Goal: Information Seeking & Learning: Learn about a topic

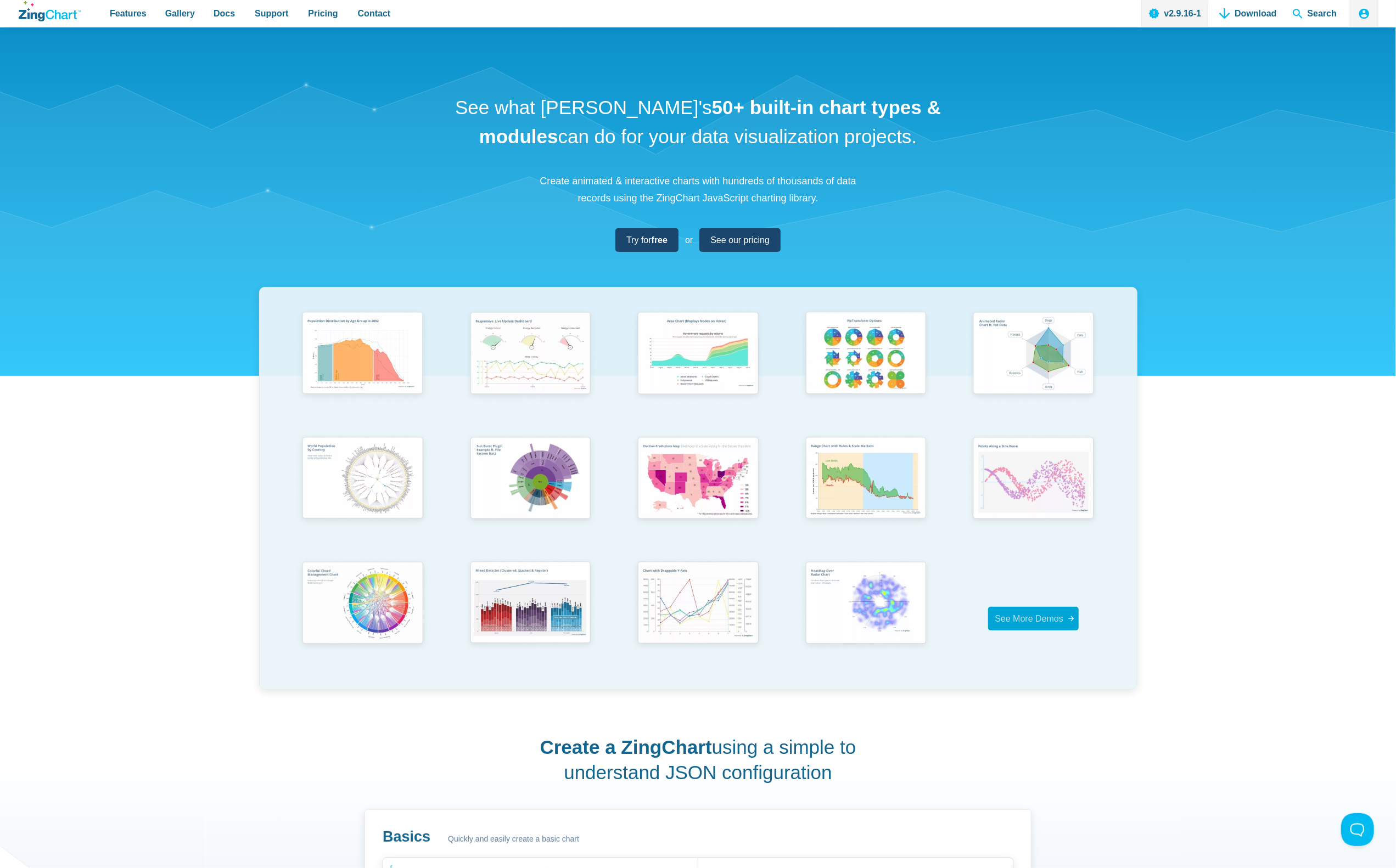
click at [1035, 621] on span "See More Demos" at bounding box center [1028, 619] width 69 height 9
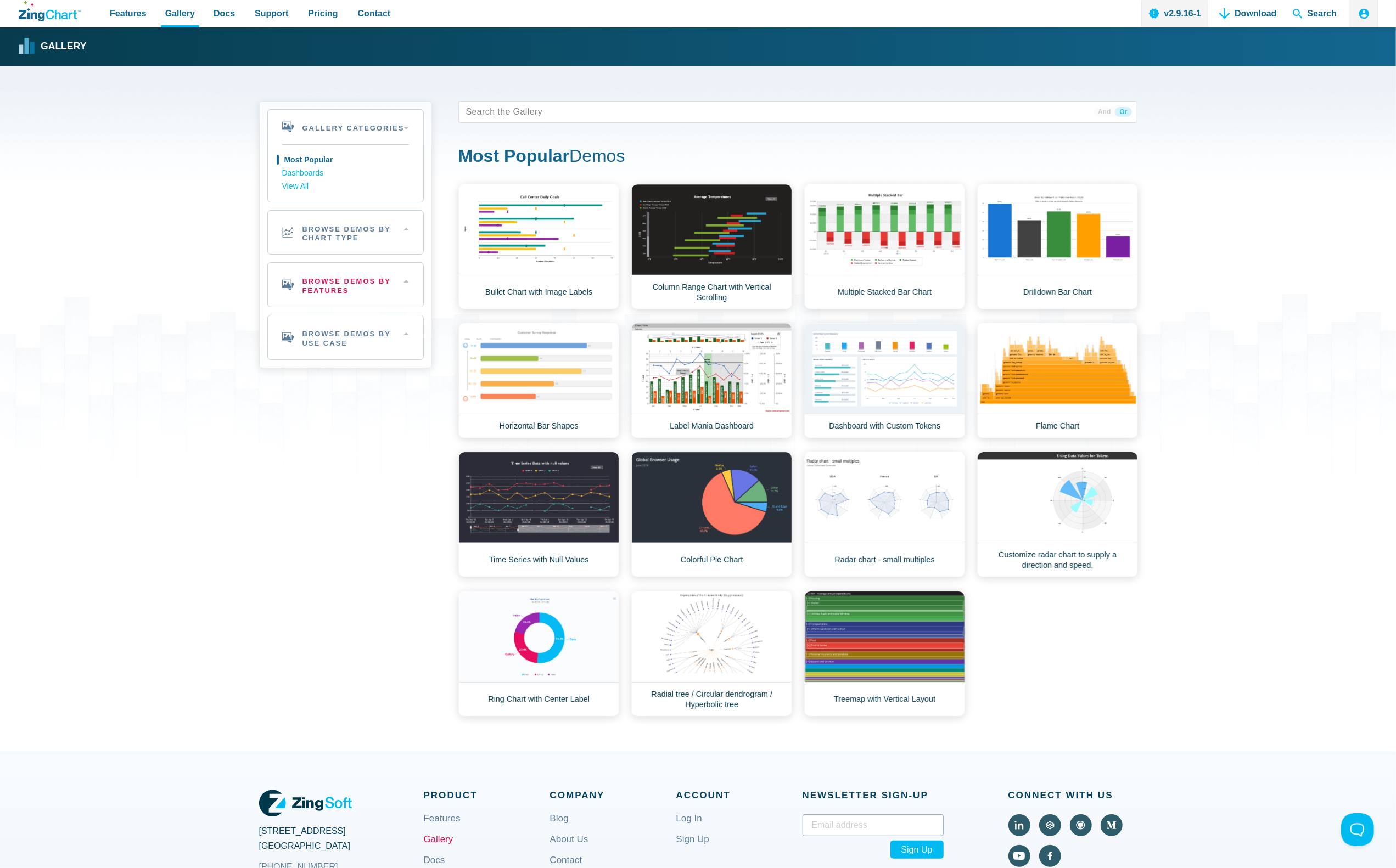
click at [401, 284] on h2 "Browse Demos By Features" at bounding box center [346, 284] width 155 height 44
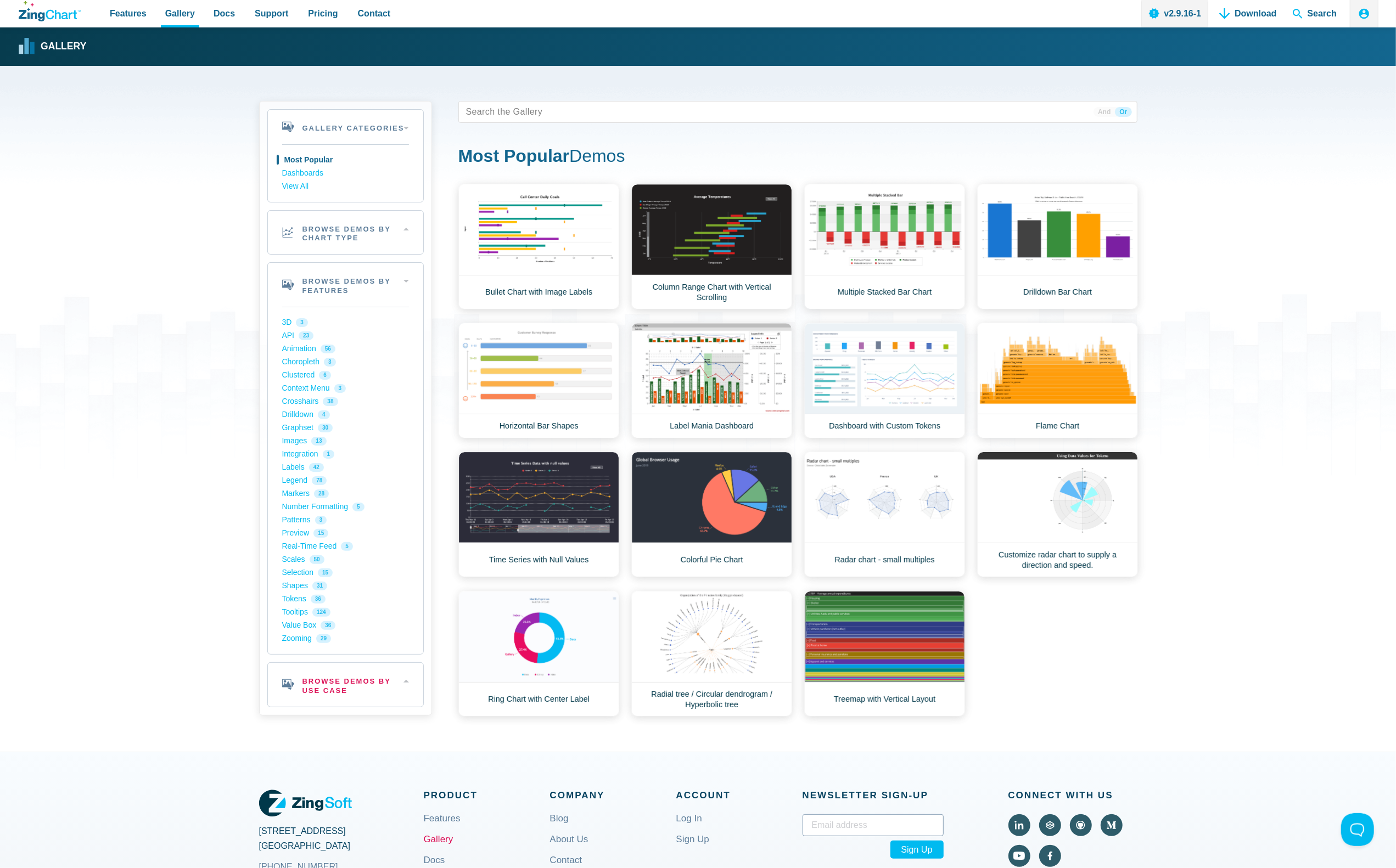
click at [353, 692] on h2 "Browse Demos By Use Case" at bounding box center [346, 684] width 155 height 44
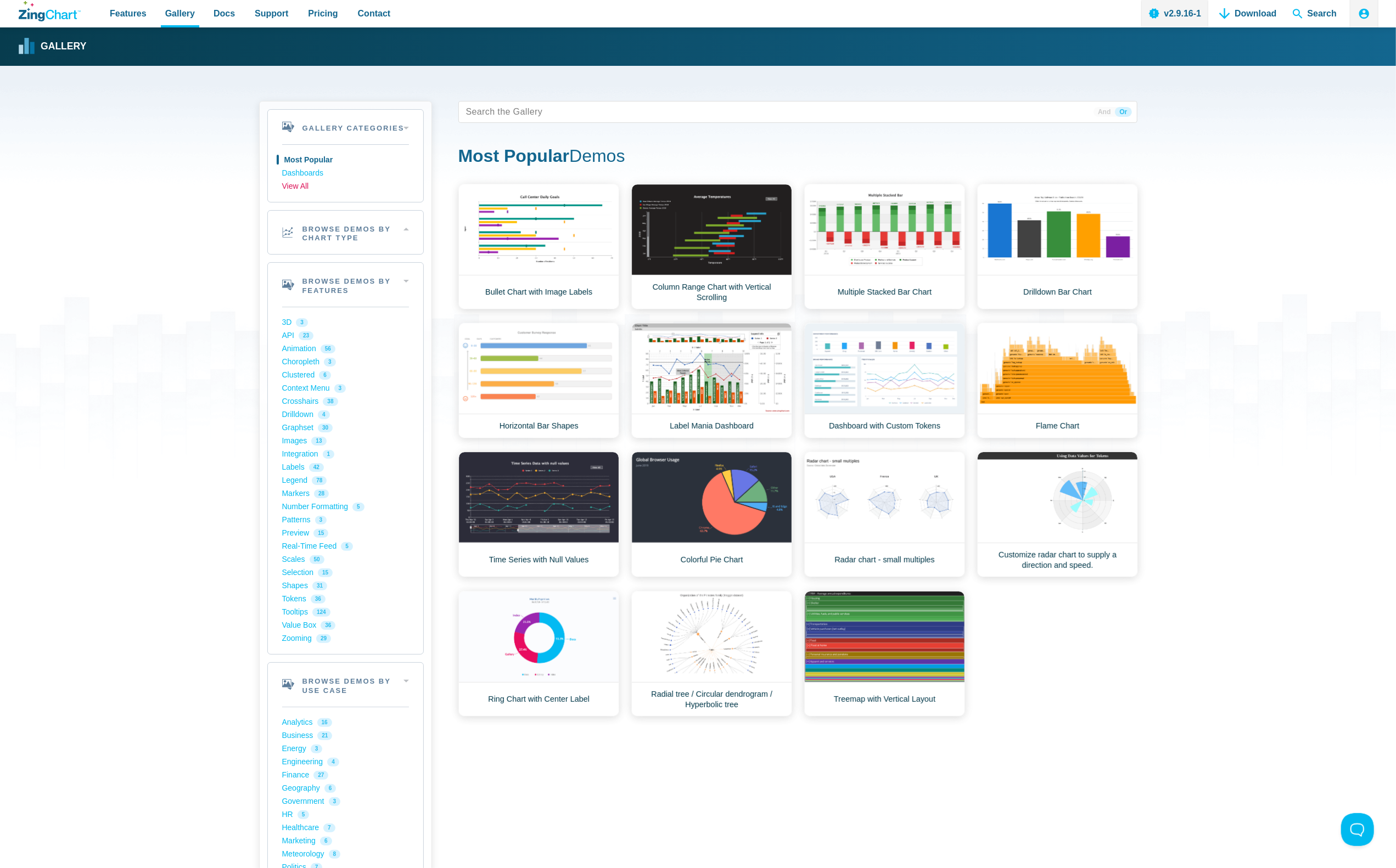
click at [289, 180] on link "View All" at bounding box center [346, 187] width 127 height 13
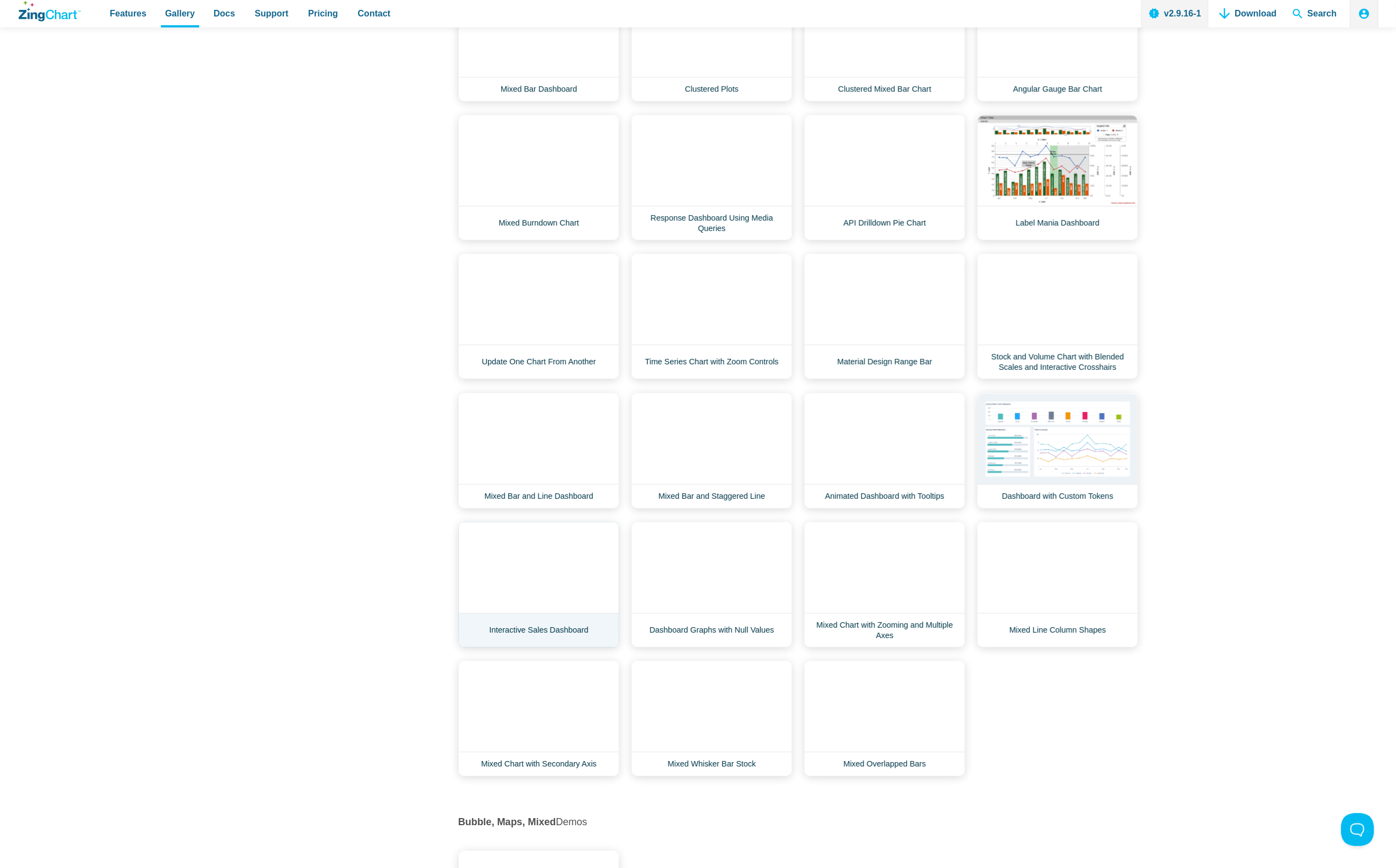
scroll to position [3622, 0]
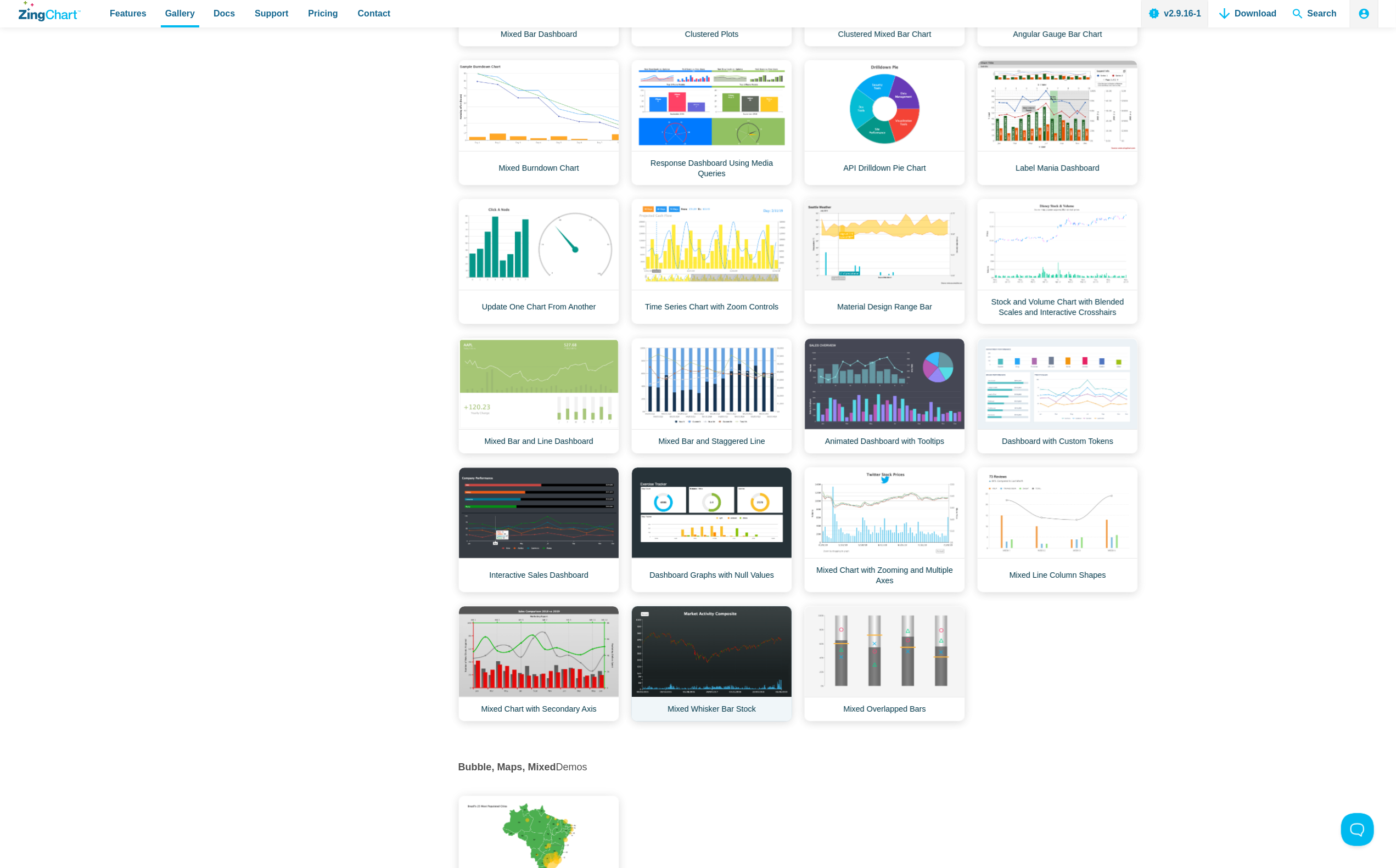
click at [732, 715] on link "Mixed Whisker Bar Stock" at bounding box center [711, 664] width 161 height 116
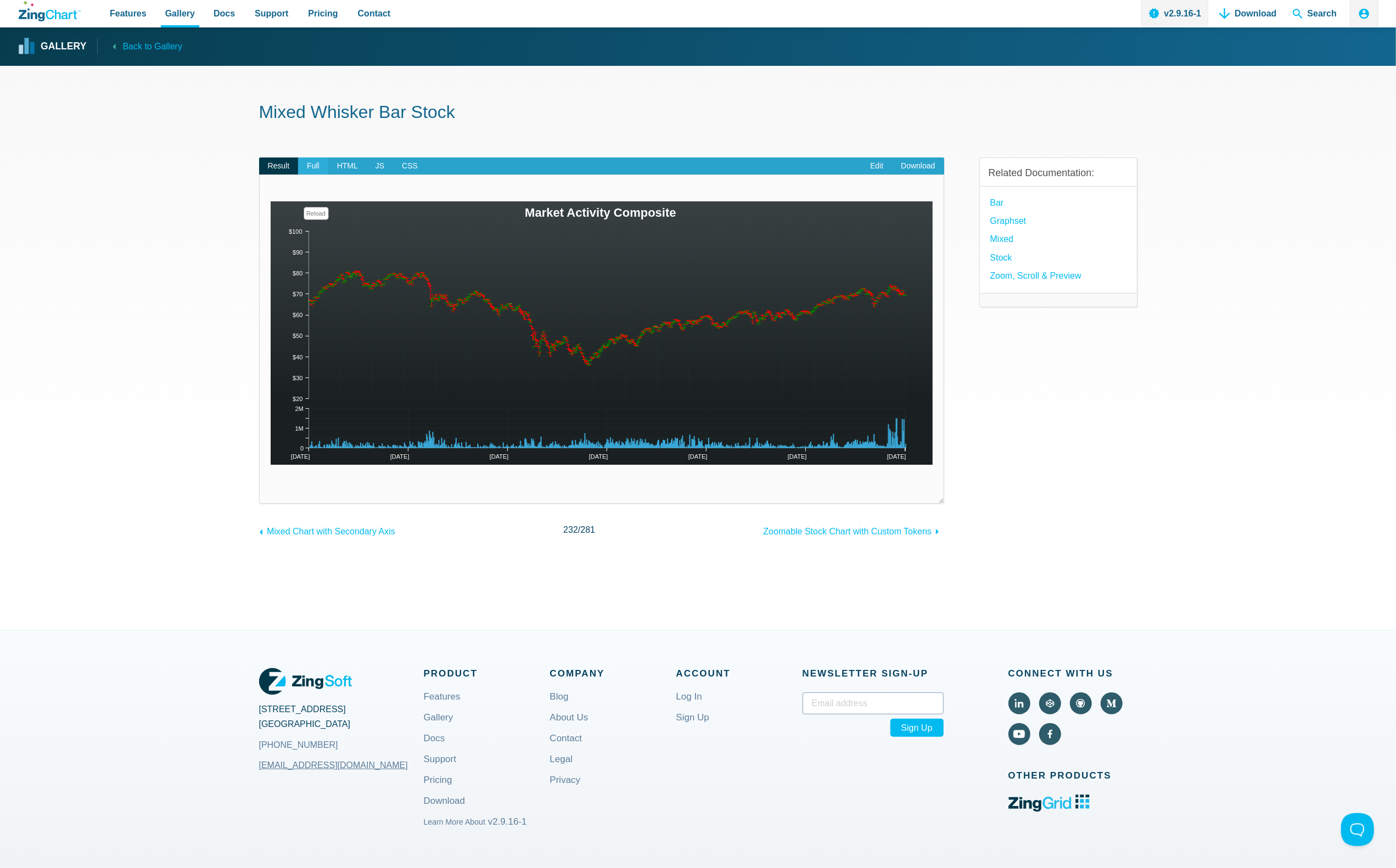
click at [314, 169] on span "Full" at bounding box center [313, 166] width 30 height 18
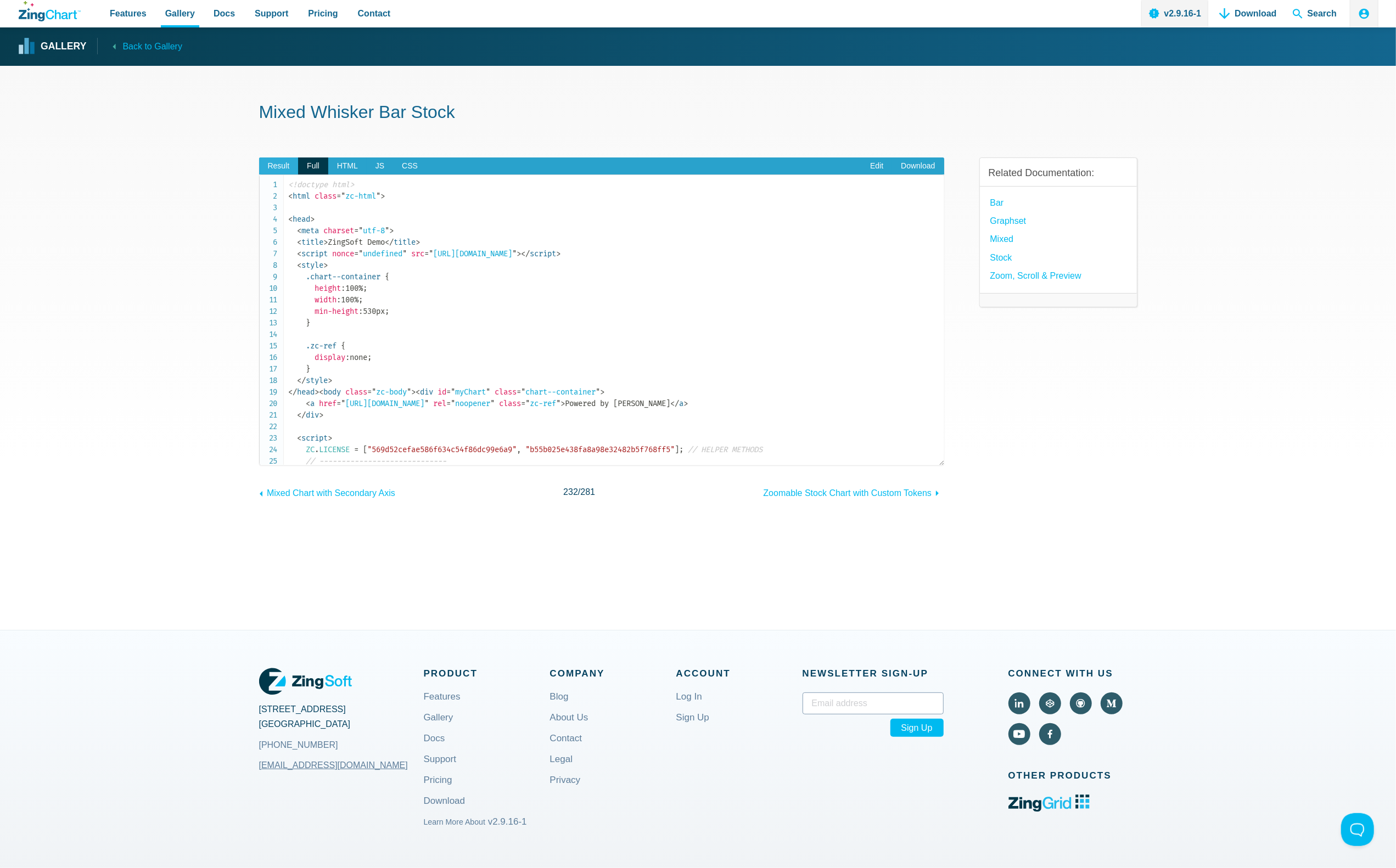
click at [262, 167] on span "Result" at bounding box center [279, 166] width 39 height 18
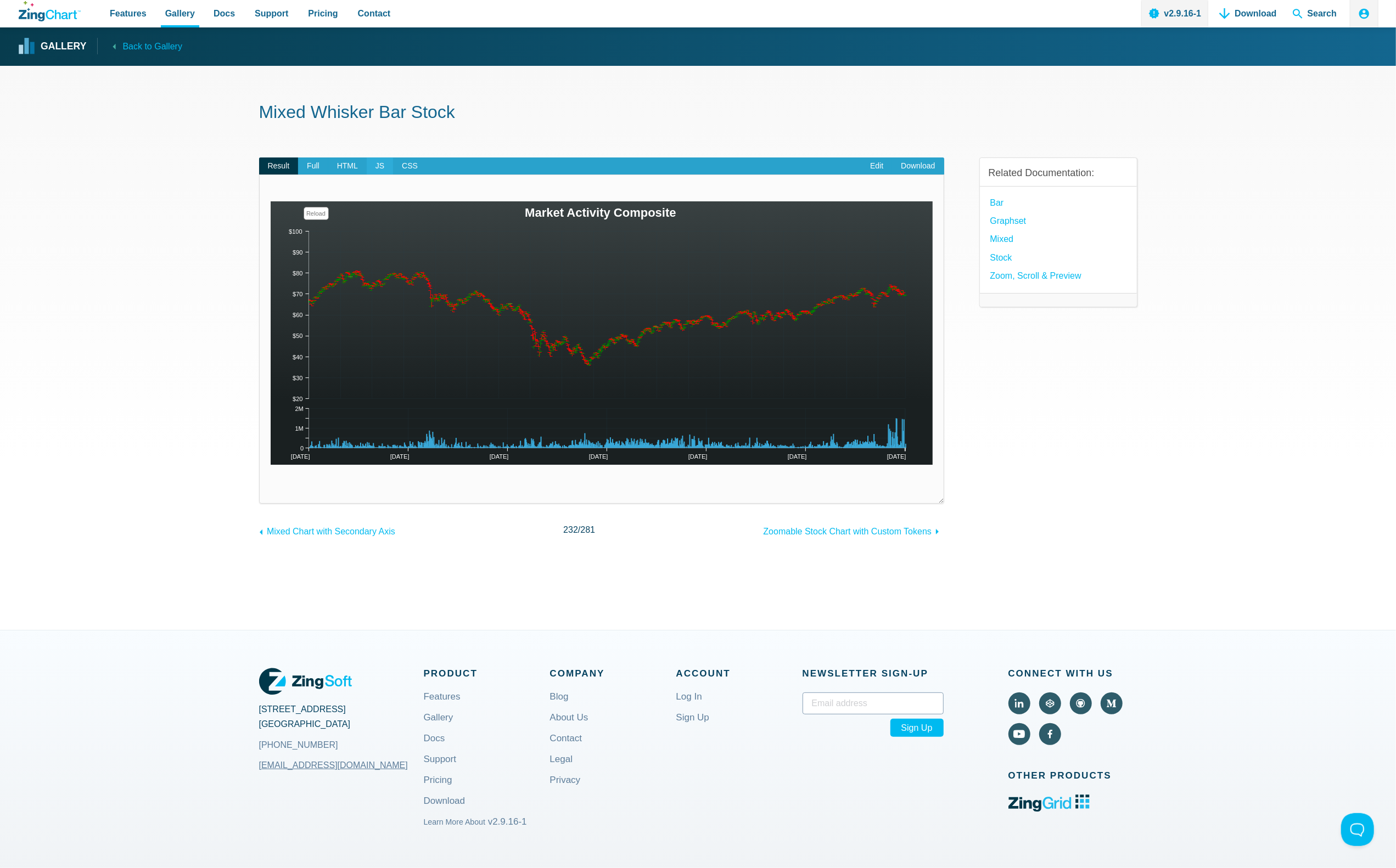
click at [383, 167] on span "JS" at bounding box center [380, 166] width 26 height 18
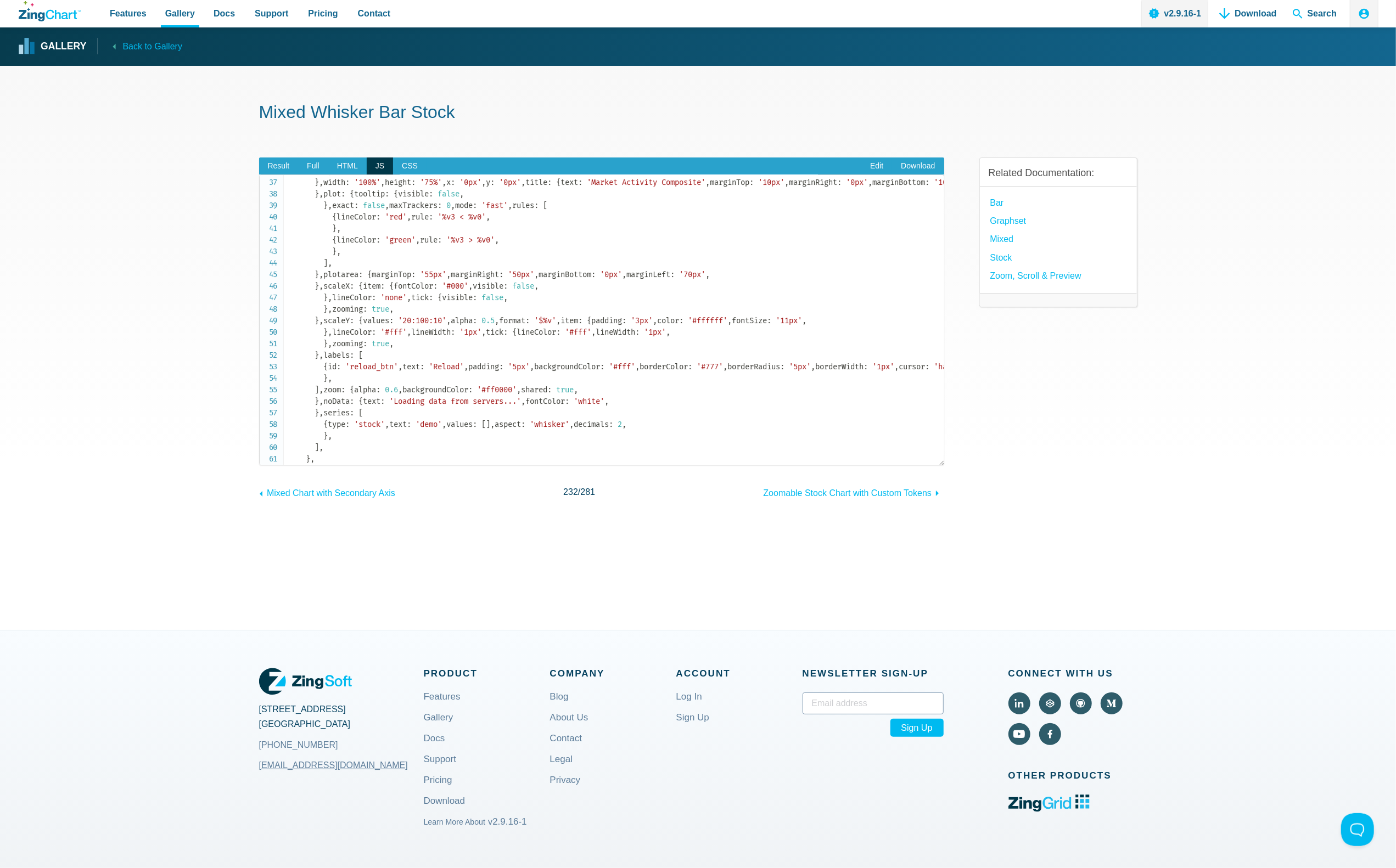
scroll to position [329, 0]
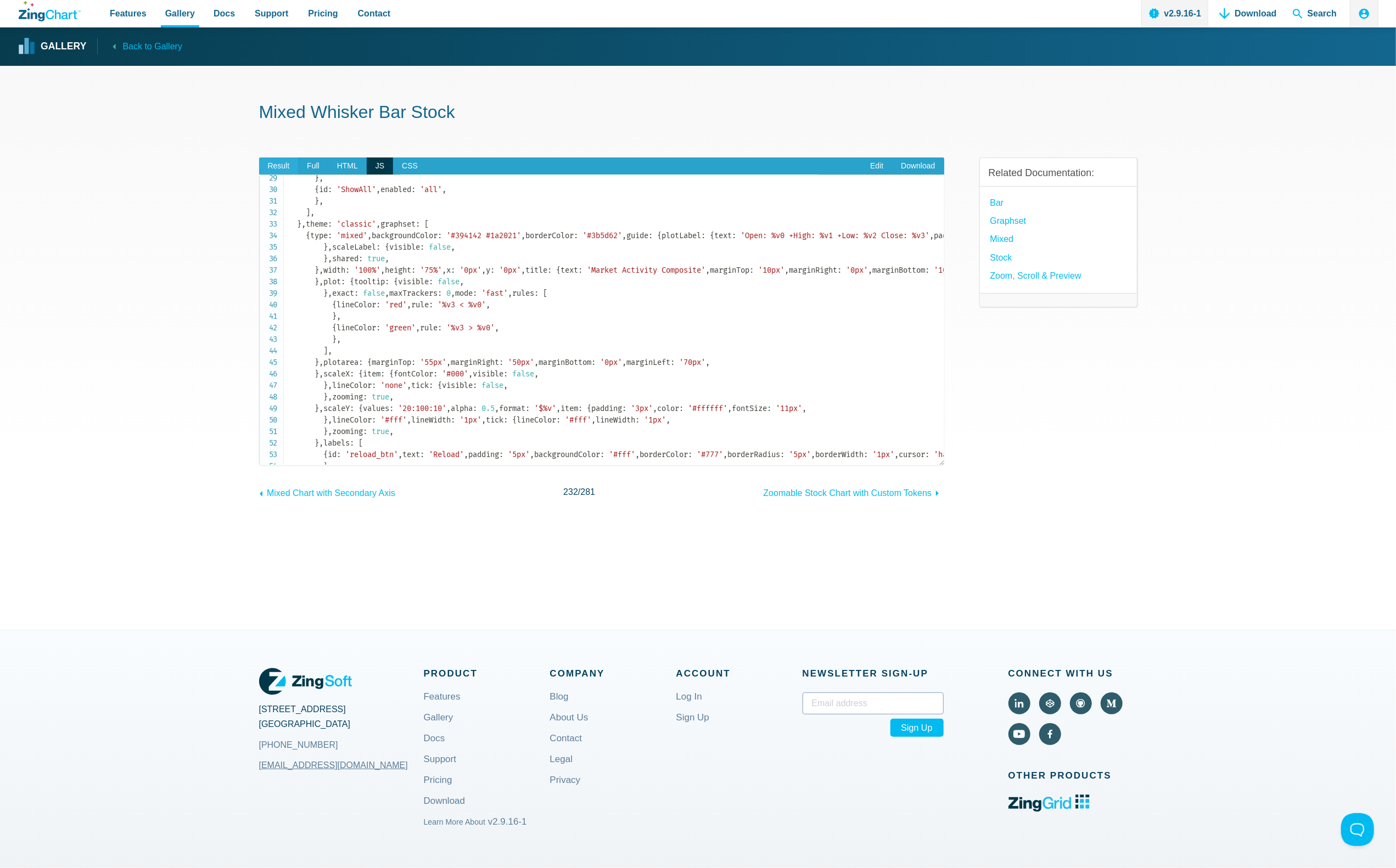
click at [267, 163] on span "Result" at bounding box center [279, 166] width 39 height 18
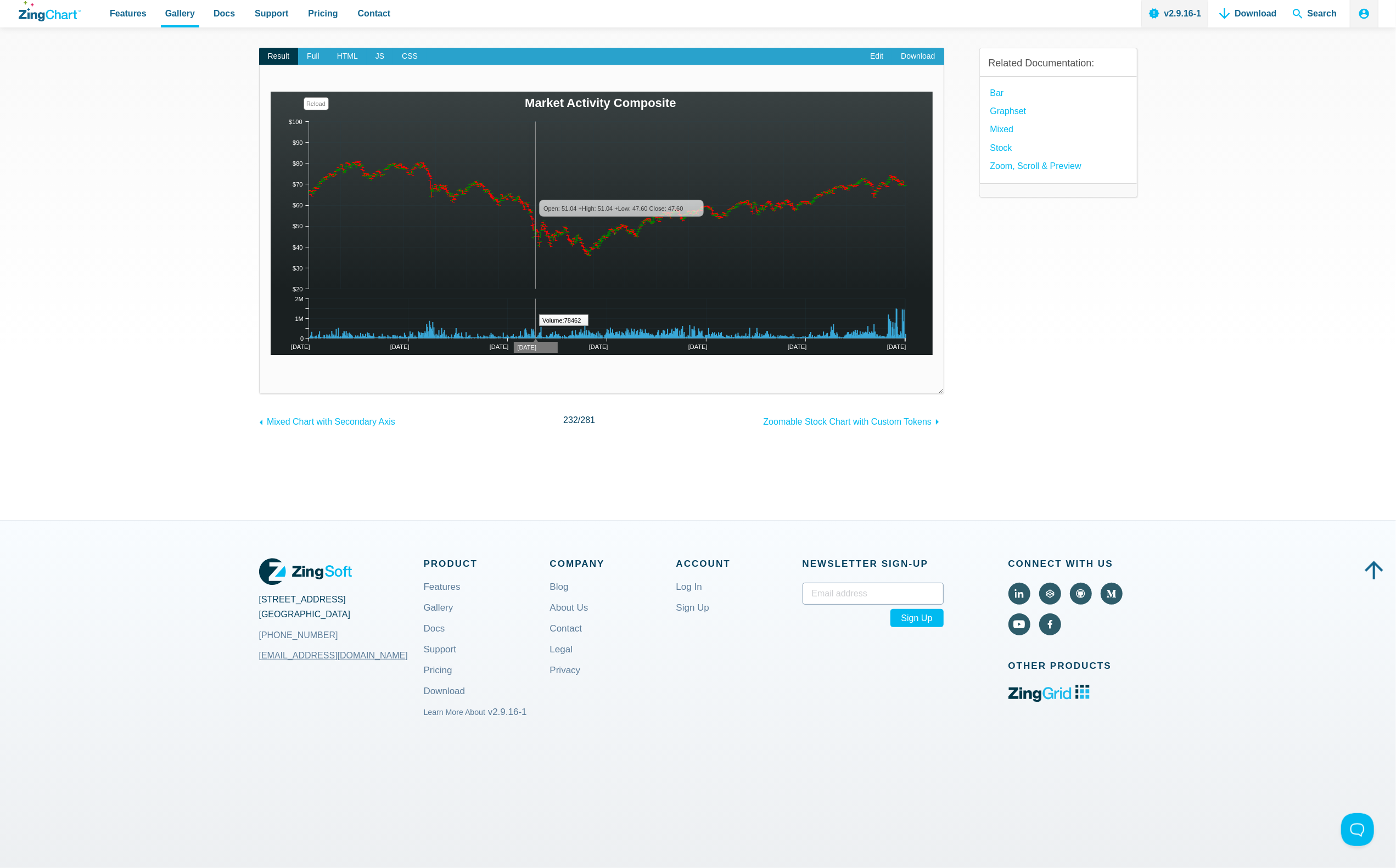
scroll to position [0, 0]
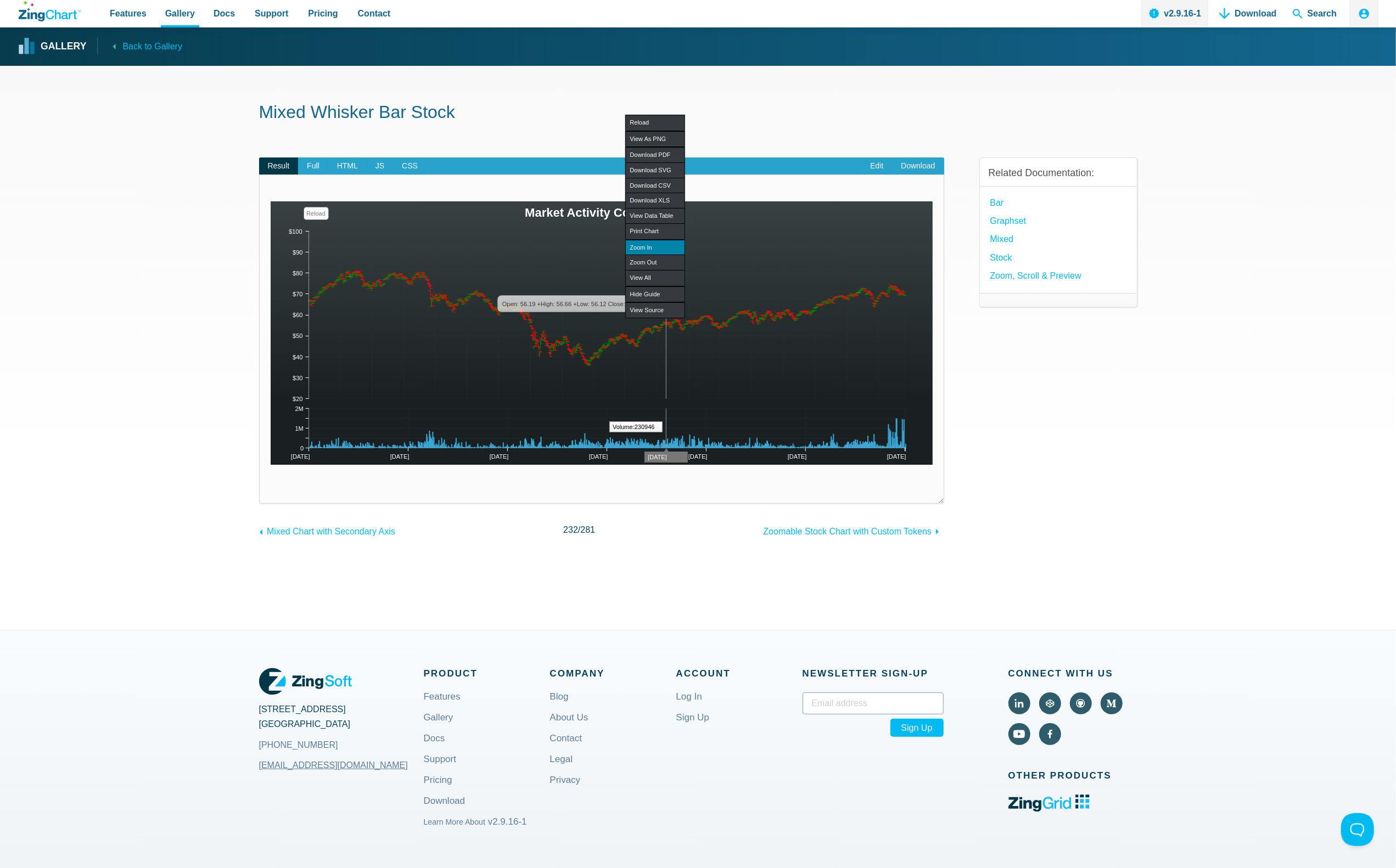
click at [667, 248] on div "Zoom In" at bounding box center [655, 248] width 60 height 16
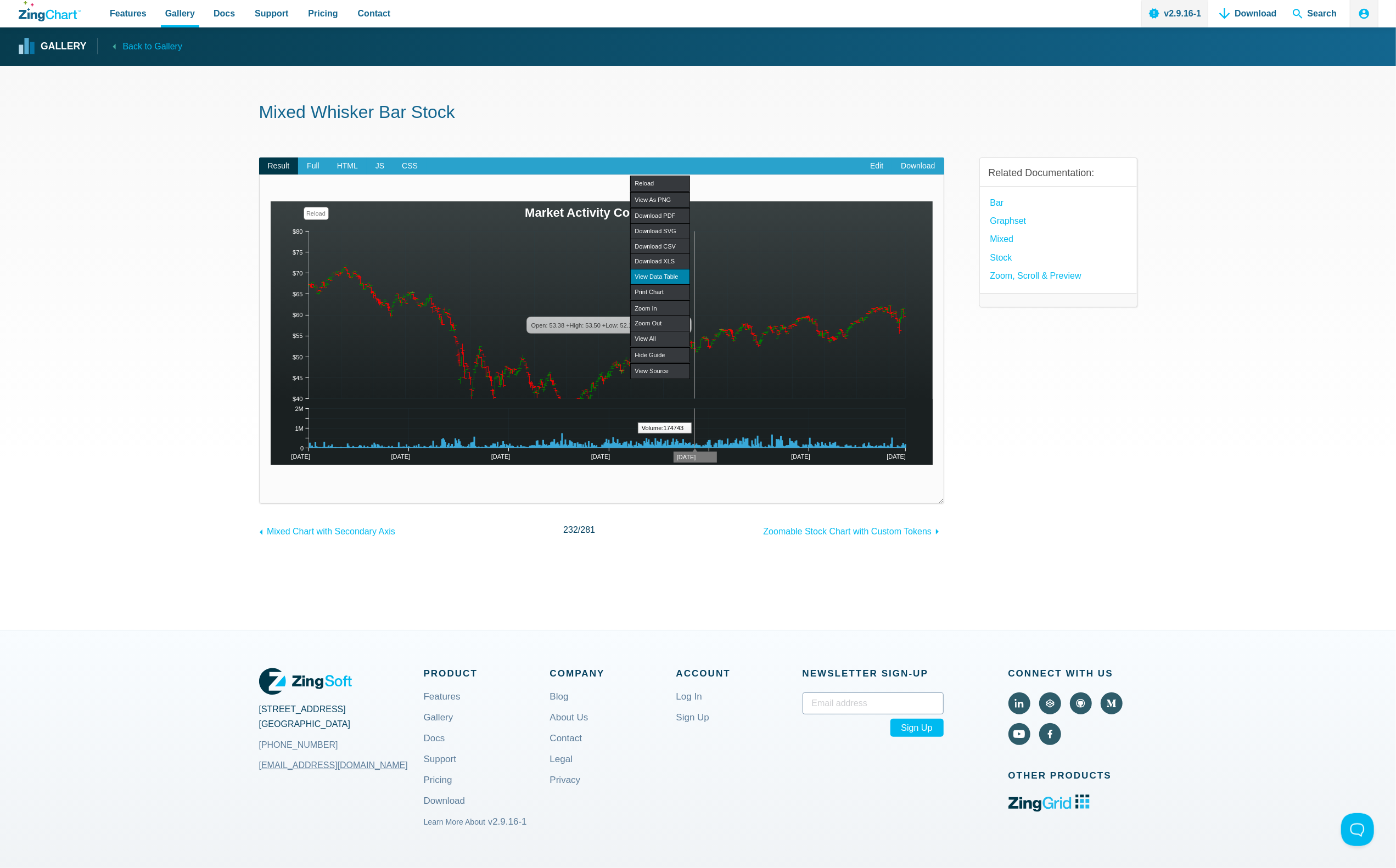
click at [672, 278] on div "View Data Table" at bounding box center [660, 277] width 60 height 16
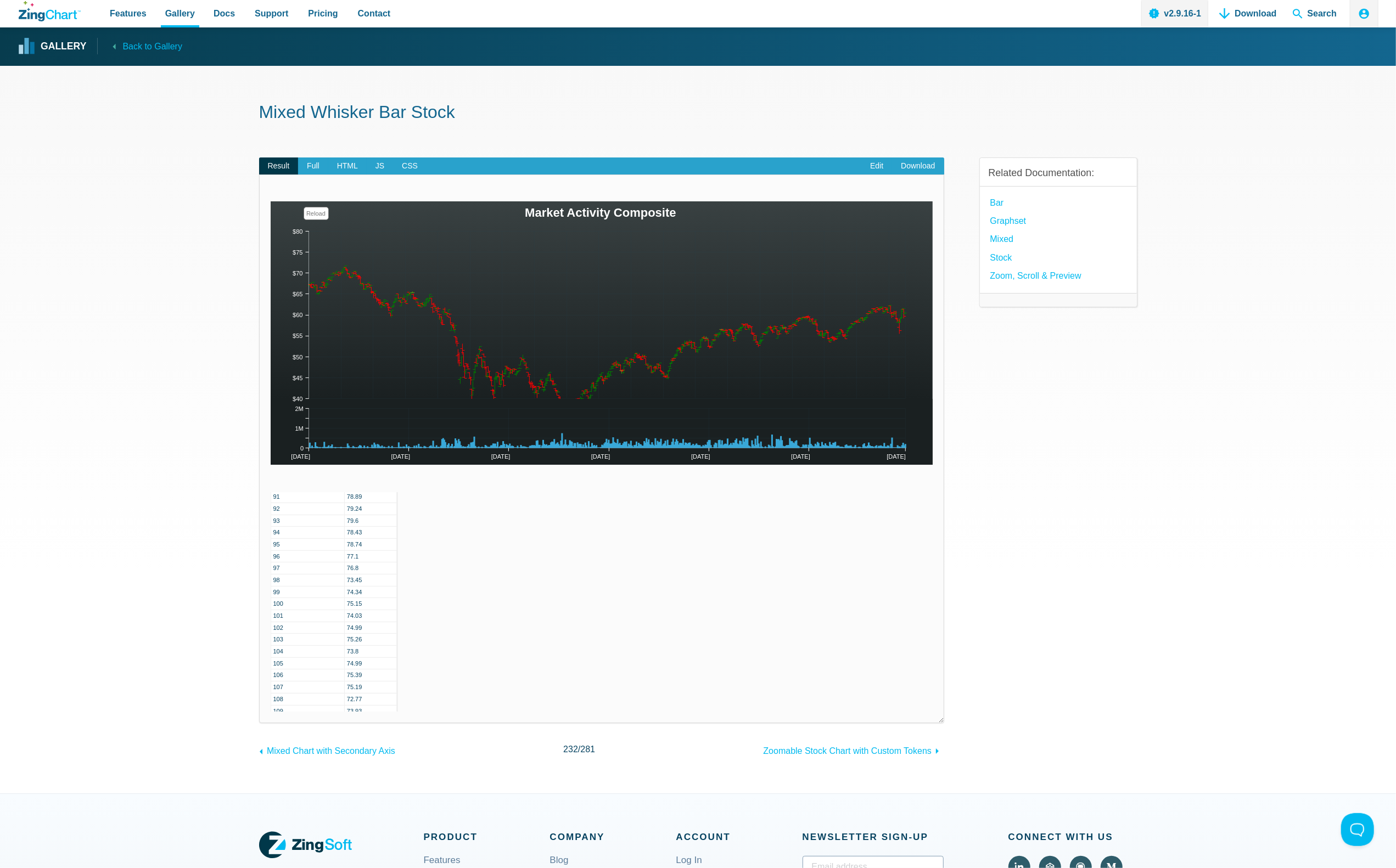
scroll to position [1207, 0]
drag, startPoint x: 472, startPoint y: 432, endPoint x: 572, endPoint y: 422, distance: 100.5
click at [572, 422] on img "App Content" at bounding box center [602, 332] width 662 height 263
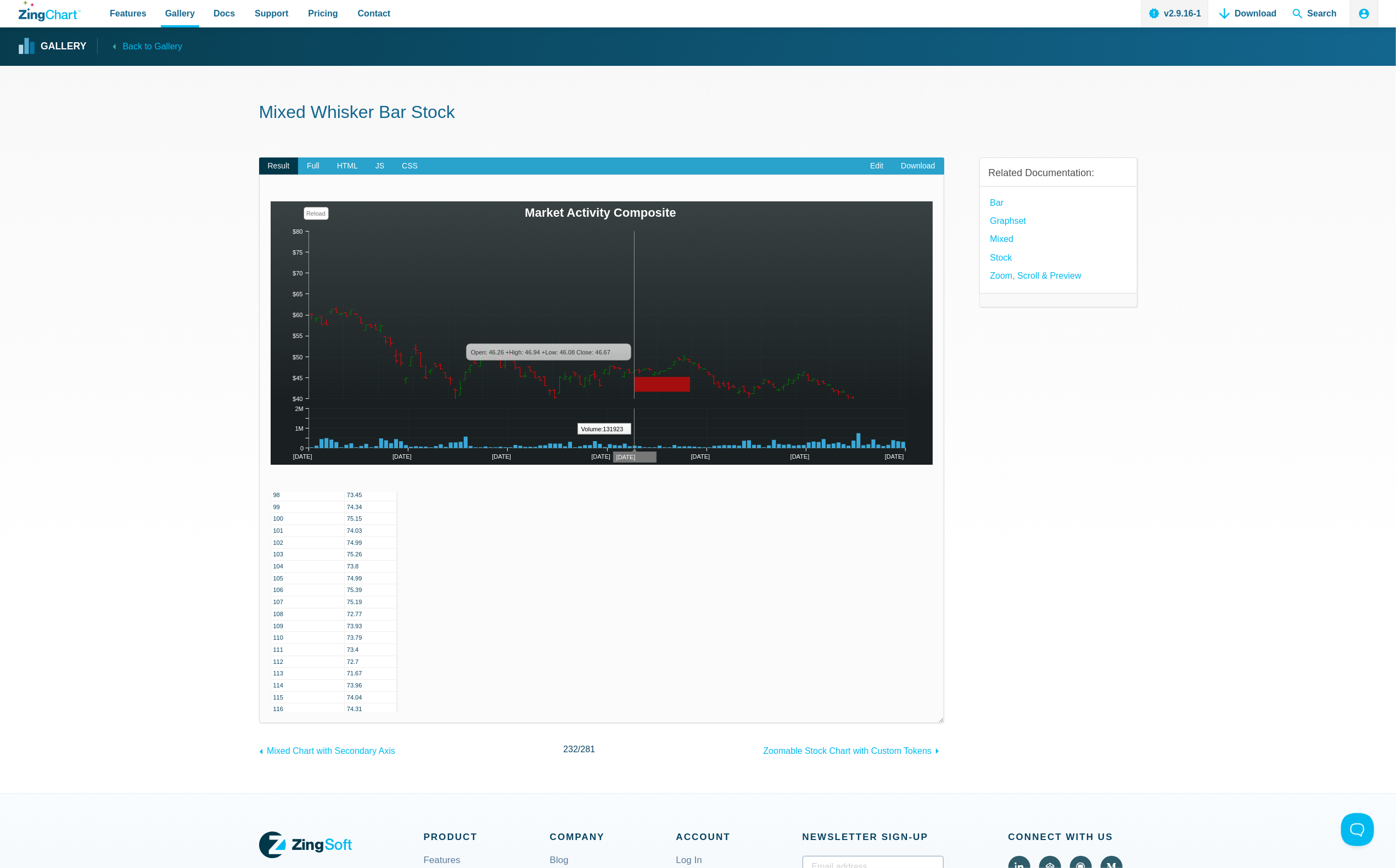
drag, startPoint x: 634, startPoint y: 392, endPoint x: 696, endPoint y: 378, distance: 63.6
click at [696, 378] on img "App Content" at bounding box center [602, 332] width 662 height 263
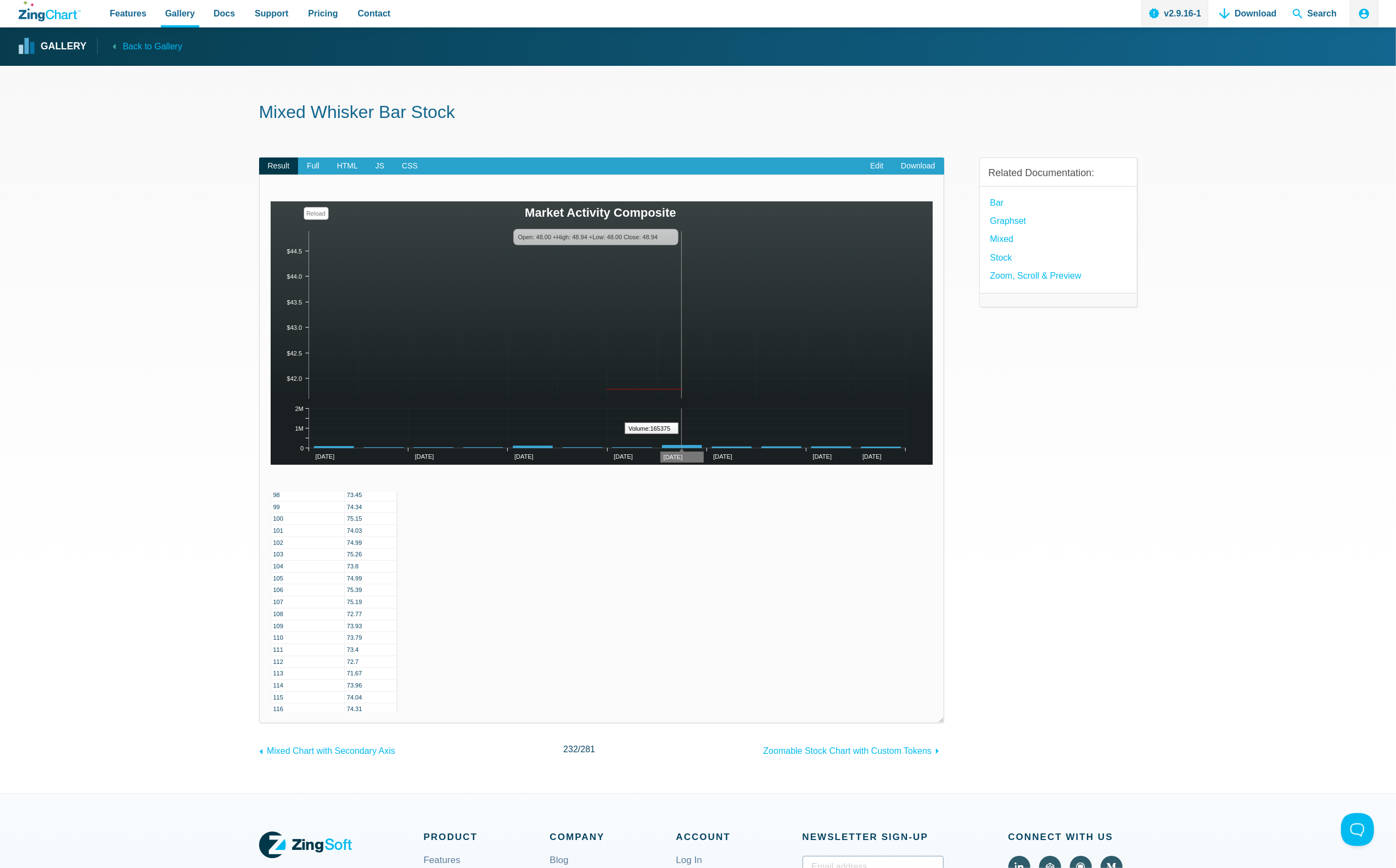
drag, startPoint x: 682, startPoint y: 389, endPoint x: 596, endPoint y: 390, distance: 86.0
click at [596, 390] on img "App Content" at bounding box center [602, 332] width 662 height 263
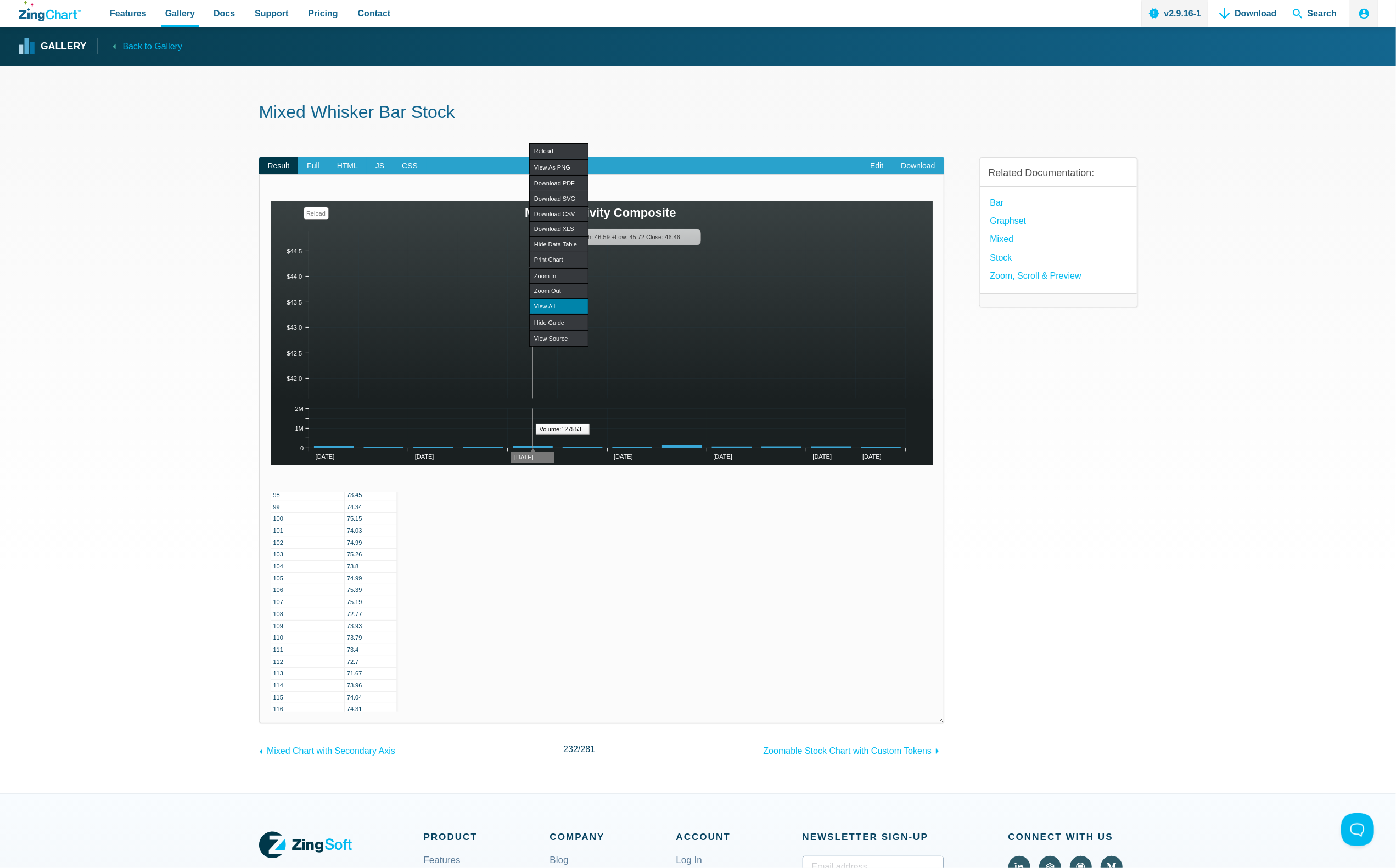
click at [561, 300] on div "View All" at bounding box center [559, 306] width 59 height 16
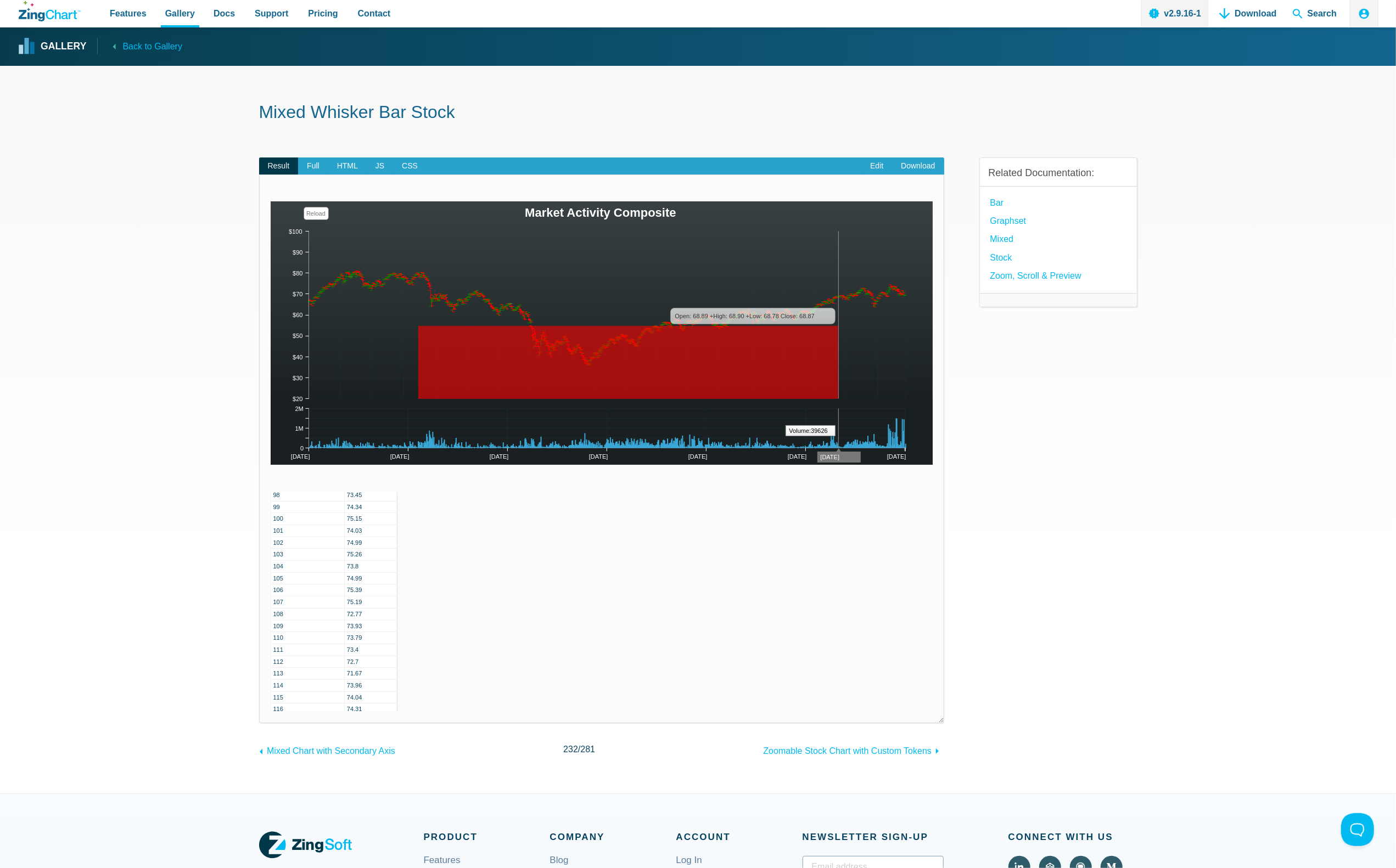
drag, startPoint x: 838, startPoint y: 326, endPoint x: 418, endPoint y: 402, distance: 426.8
click at [418, 402] on img "App Content" at bounding box center [602, 332] width 662 height 263
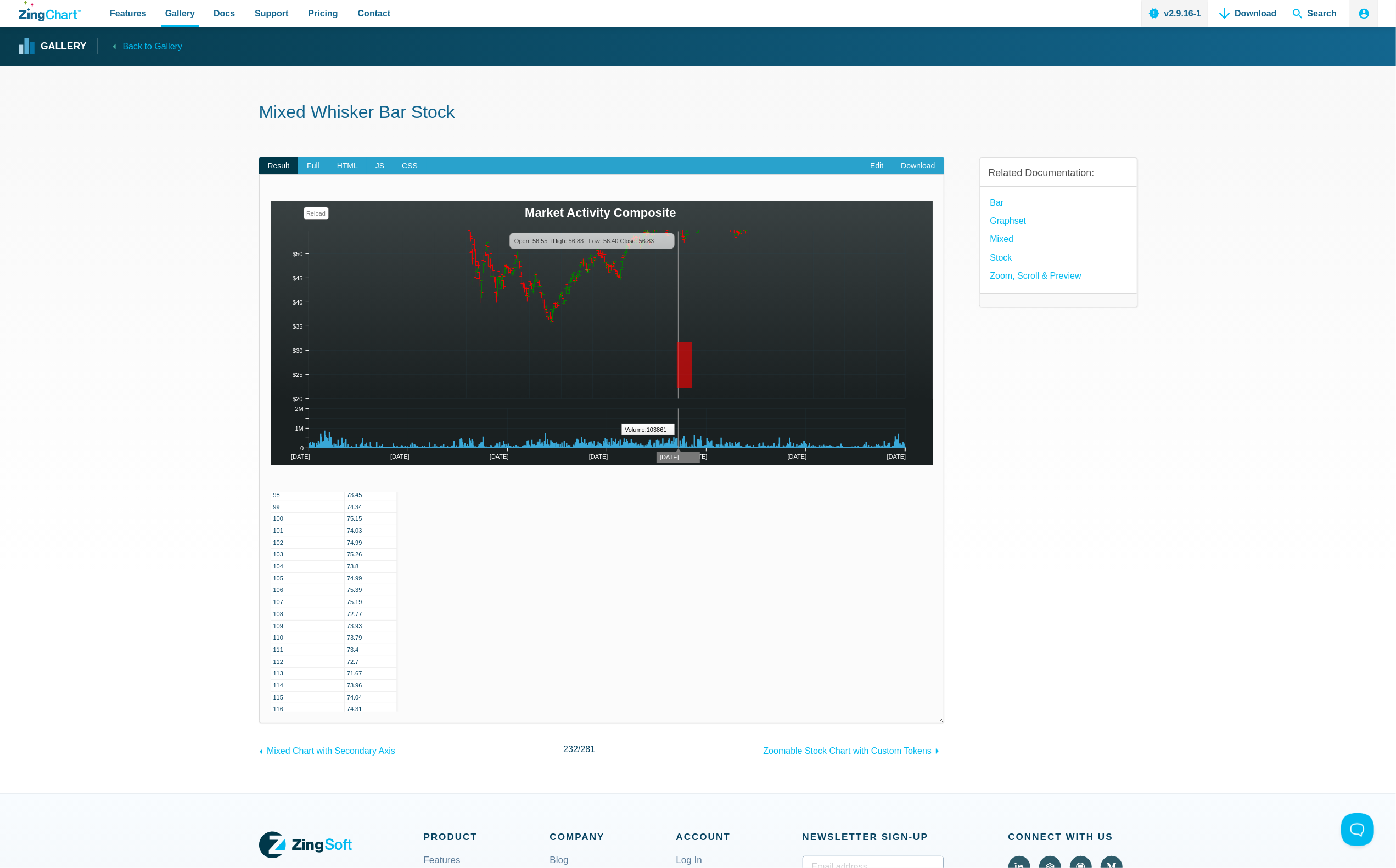
drag, startPoint x: 677, startPoint y: 342, endPoint x: 695, endPoint y: 408, distance: 68.4
click at [695, 408] on img "App Content" at bounding box center [602, 332] width 662 height 263
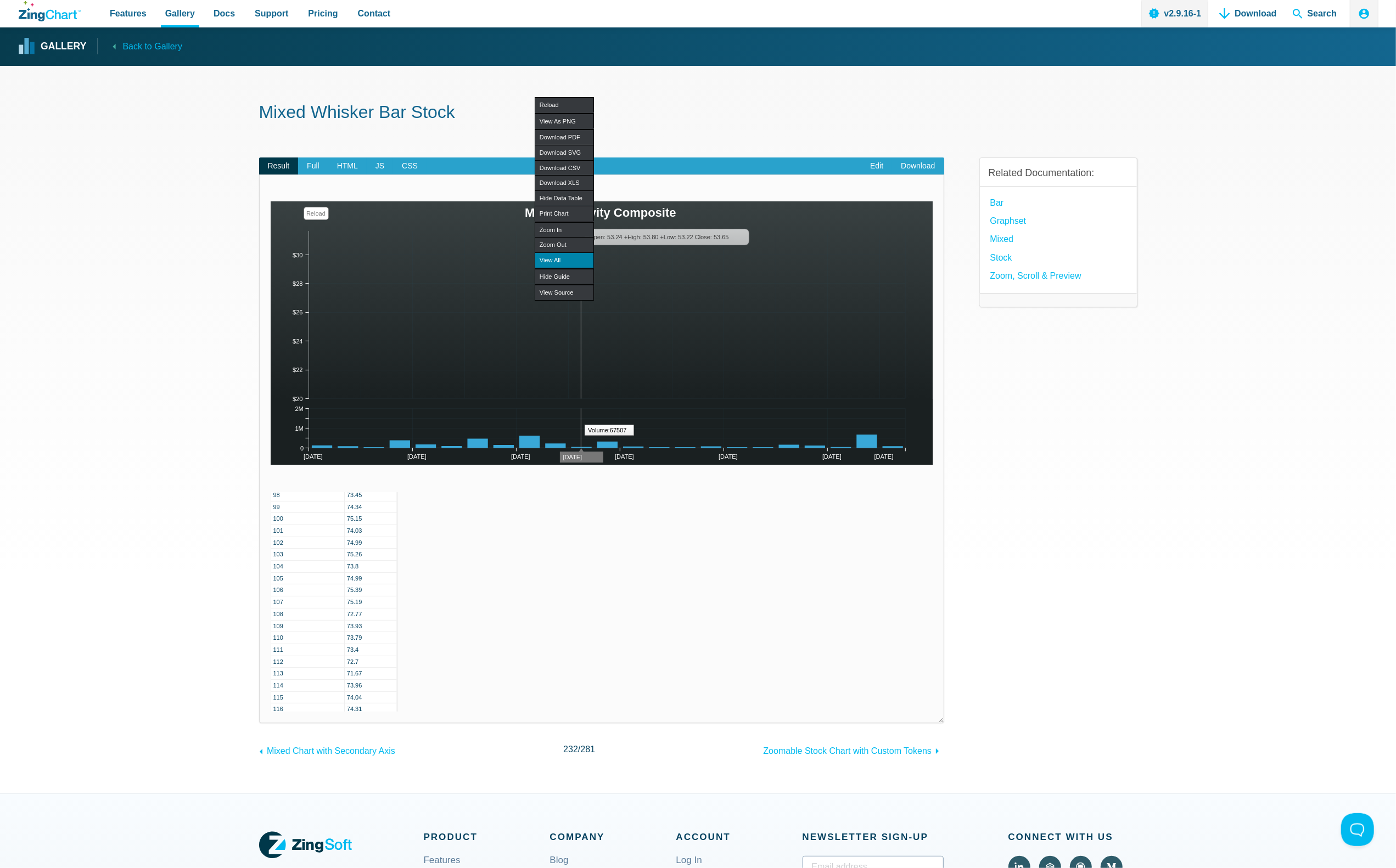
click at [564, 259] on div "View All" at bounding box center [564, 260] width 59 height 16
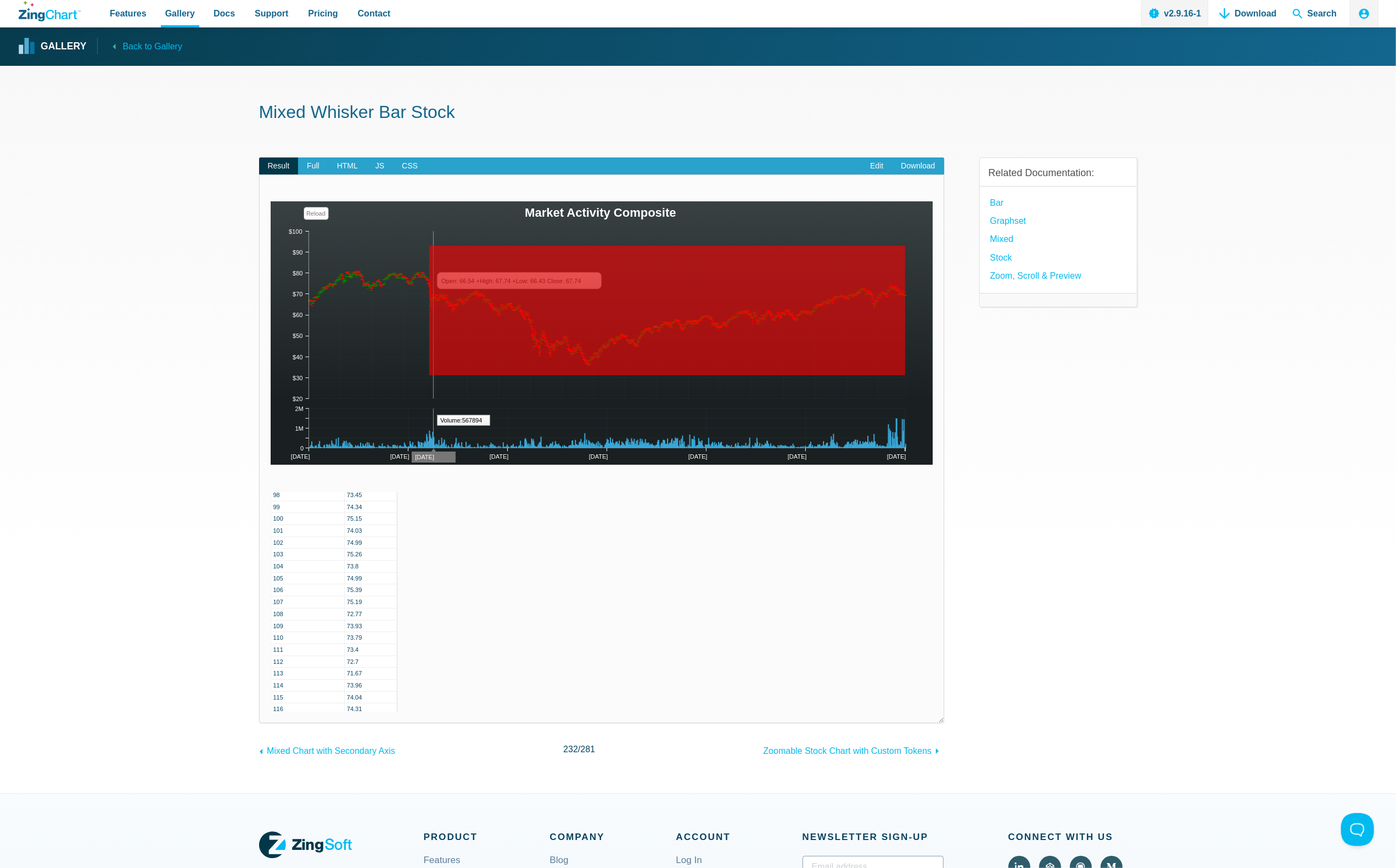
drag, startPoint x: 429, startPoint y: 246, endPoint x: 928, endPoint y: 376, distance: 515.7
click at [928, 376] on img "App Content" at bounding box center [602, 332] width 662 height 263
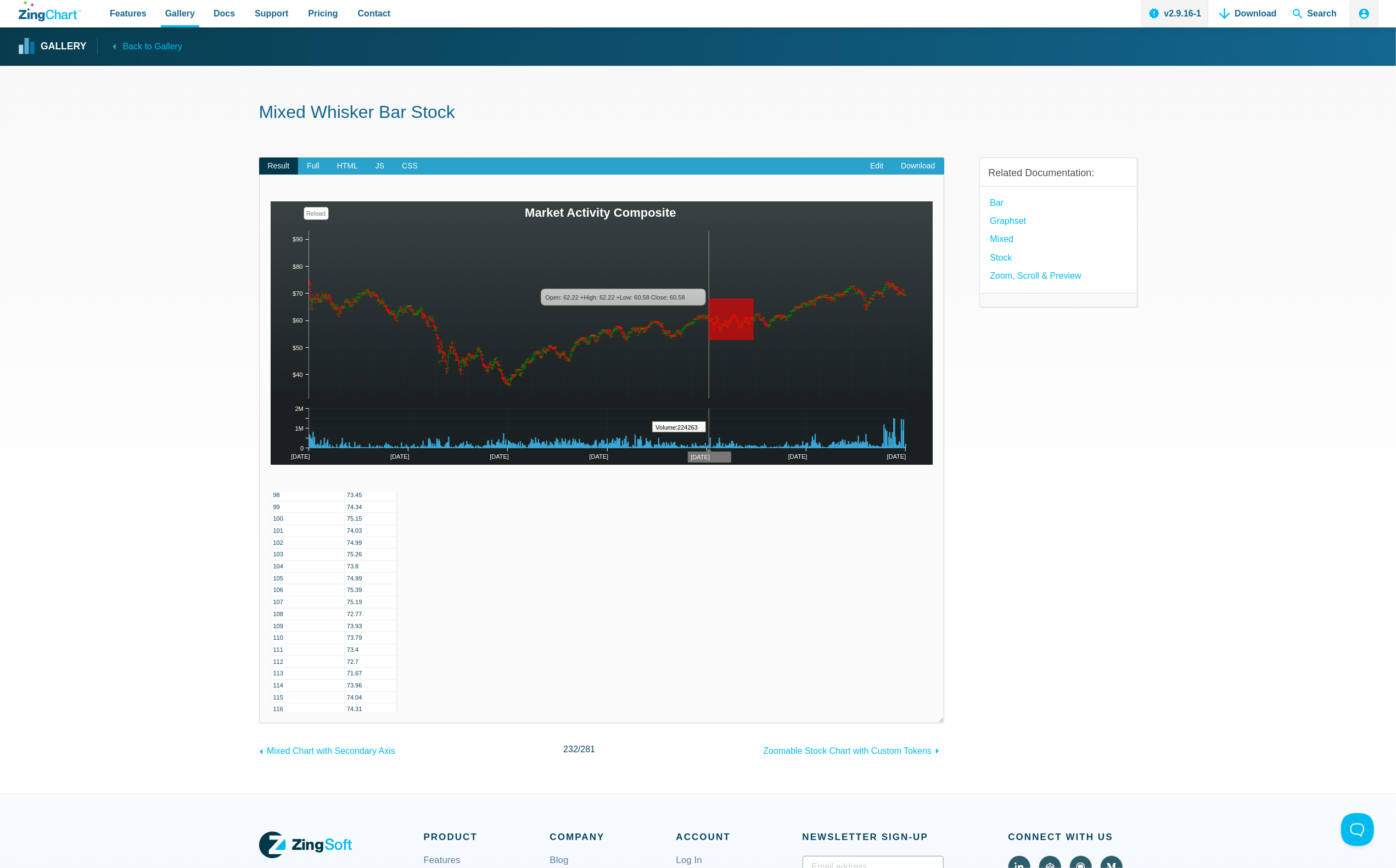
drag, startPoint x: 709, startPoint y: 298, endPoint x: 755, endPoint y: 340, distance: 62.3
click at [755, 340] on img "App Content" at bounding box center [602, 332] width 662 height 263
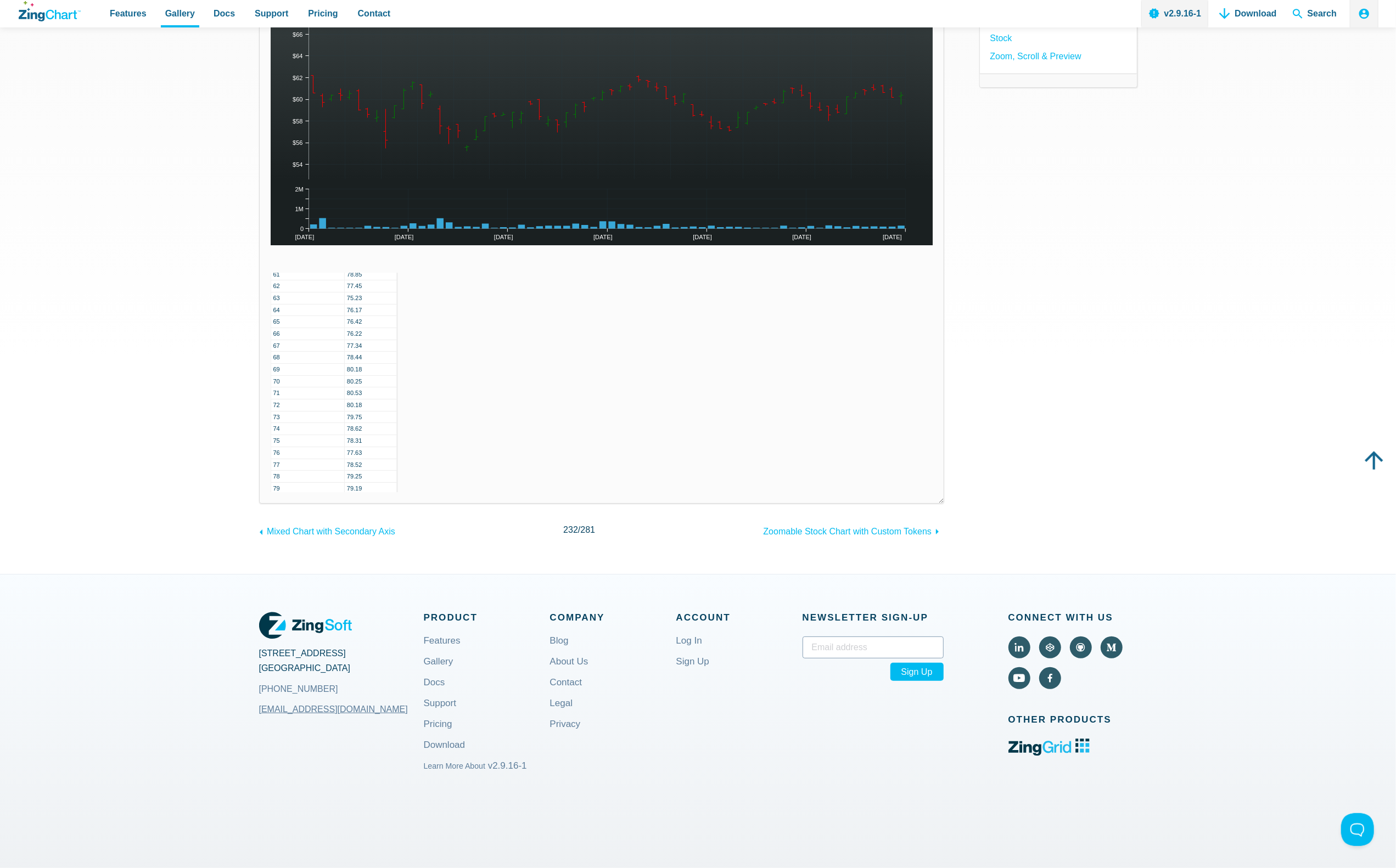
scroll to position [0, 0]
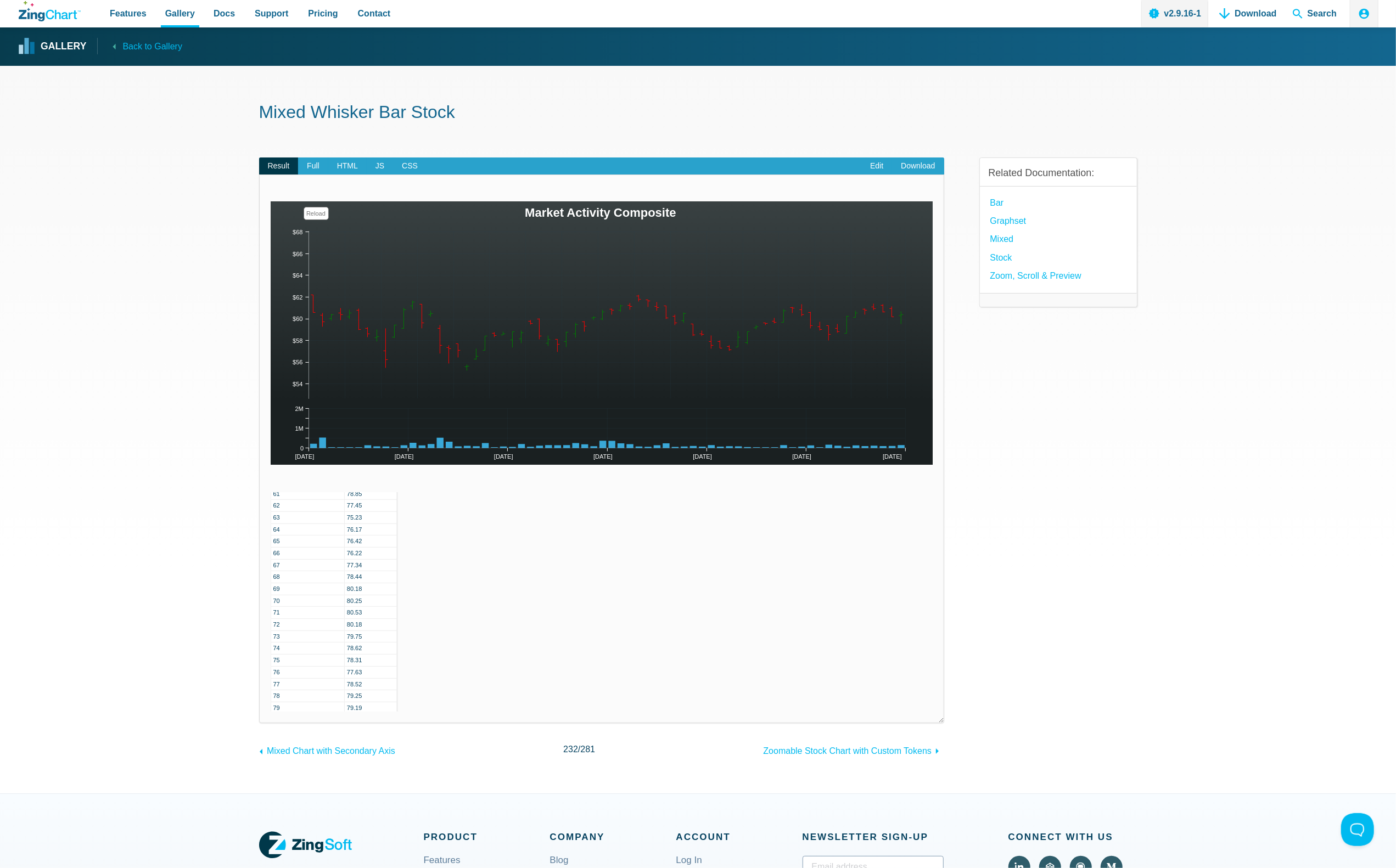
drag, startPoint x: 297, startPoint y: 289, endPoint x: 278, endPoint y: 194, distance: 96.9
click at [293, 311] on img "App Content" at bounding box center [602, 332] width 662 height 263
click at [270, 465] on area "Market Activity Composite" at bounding box center [270, 465] width 0 height 0
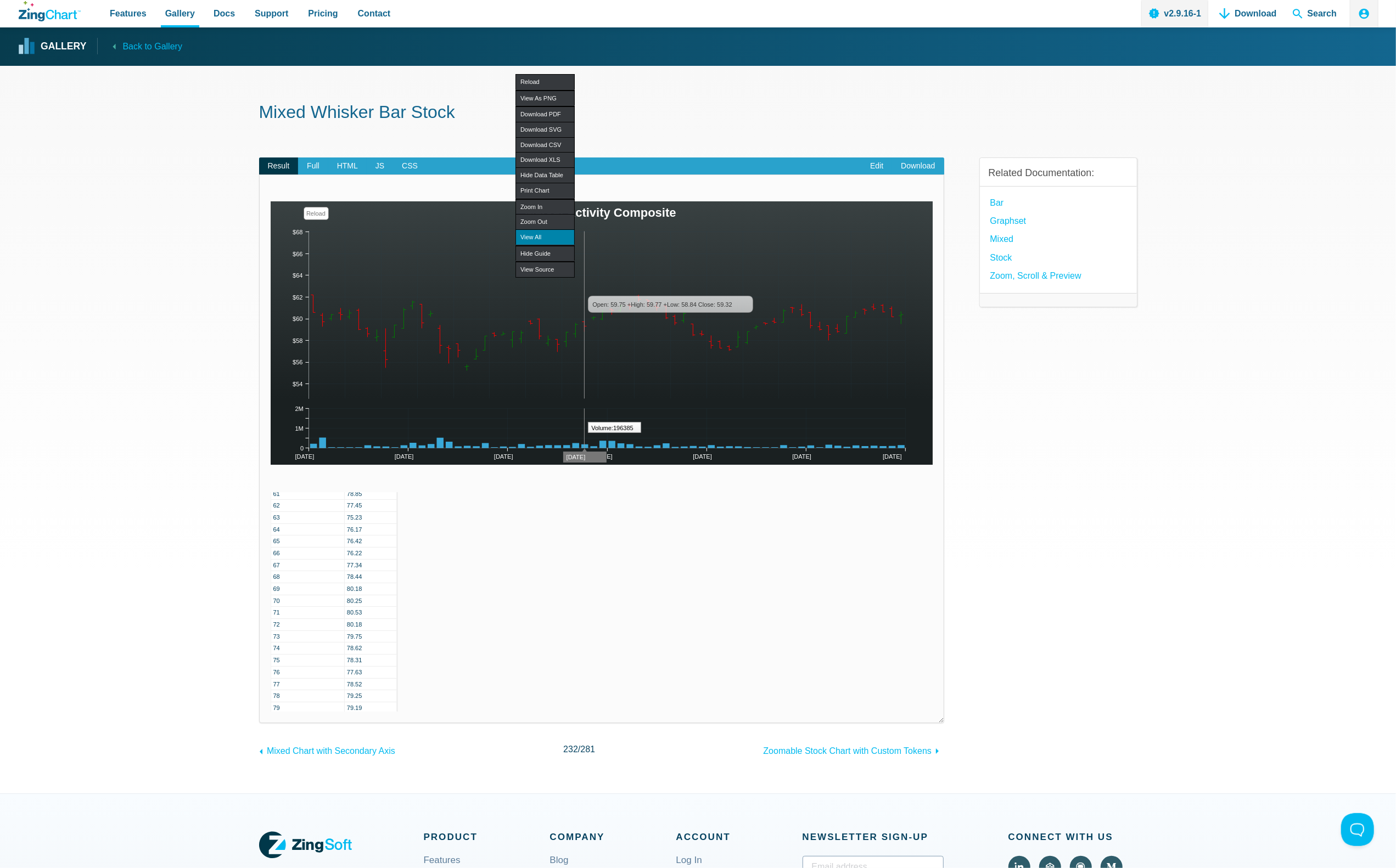
click at [546, 229] on div "View All" at bounding box center [545, 237] width 59 height 16
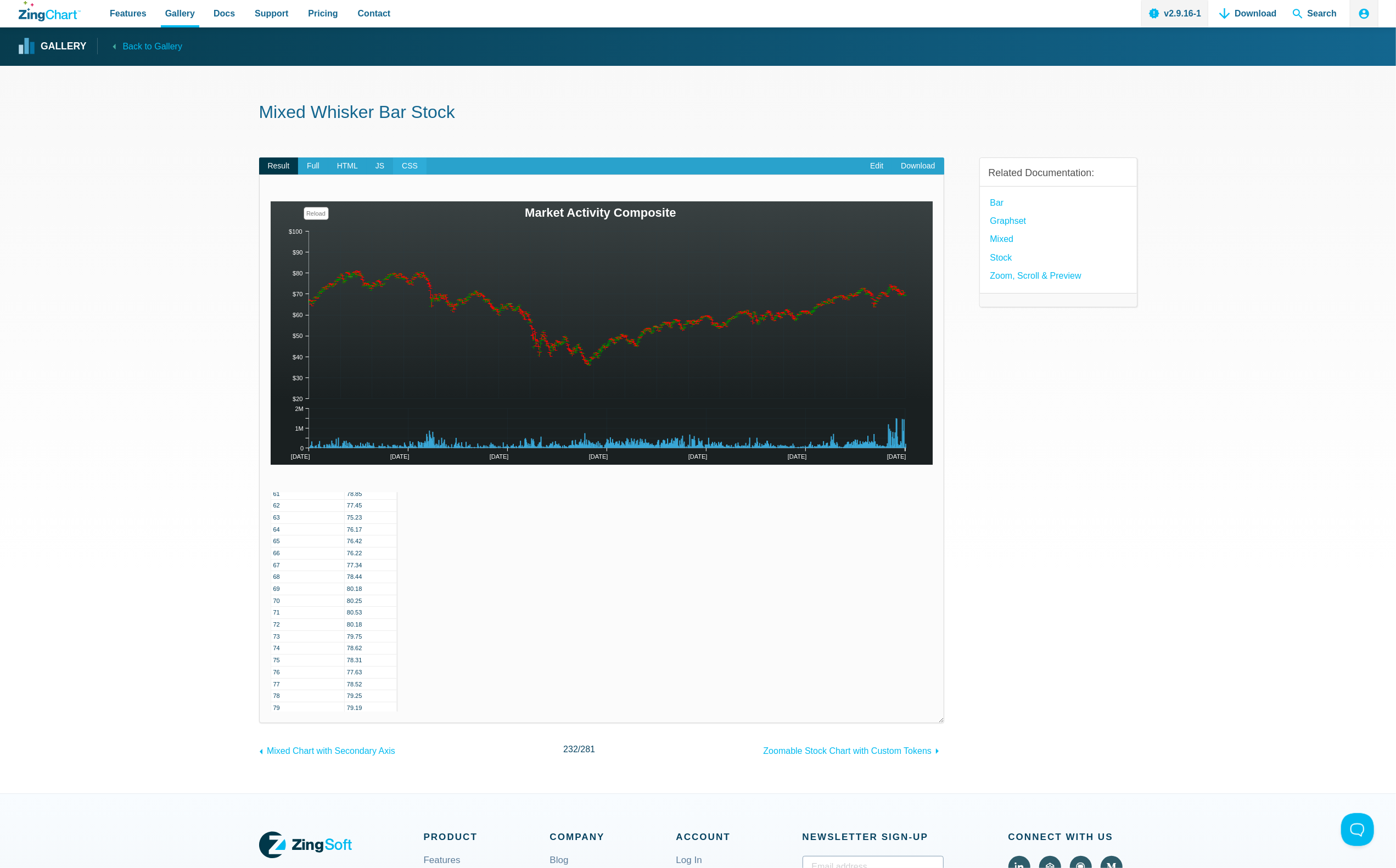
click at [413, 170] on span "CSS" at bounding box center [410, 166] width 33 height 18
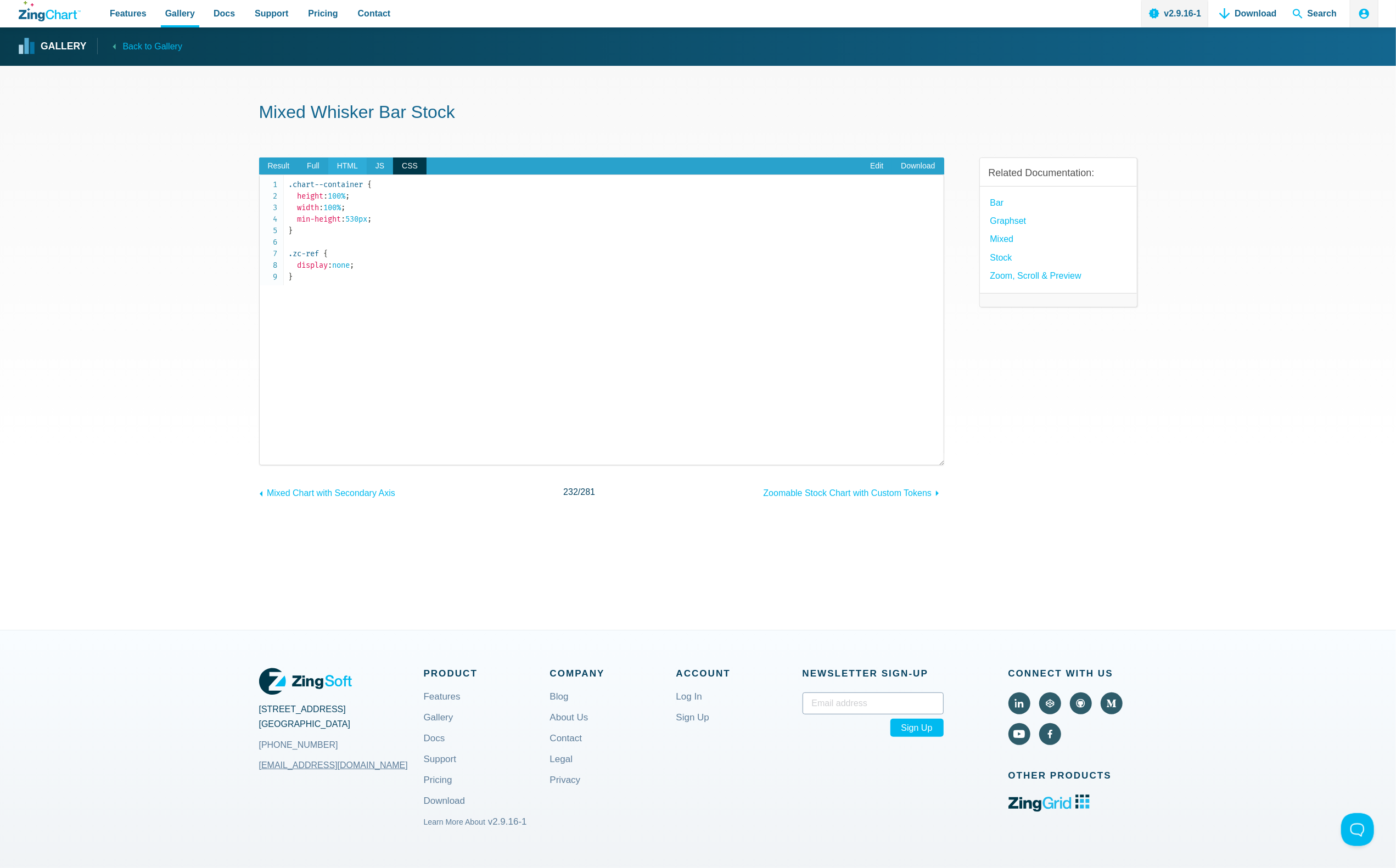
click at [355, 171] on span "HTML" at bounding box center [347, 166] width 39 height 18
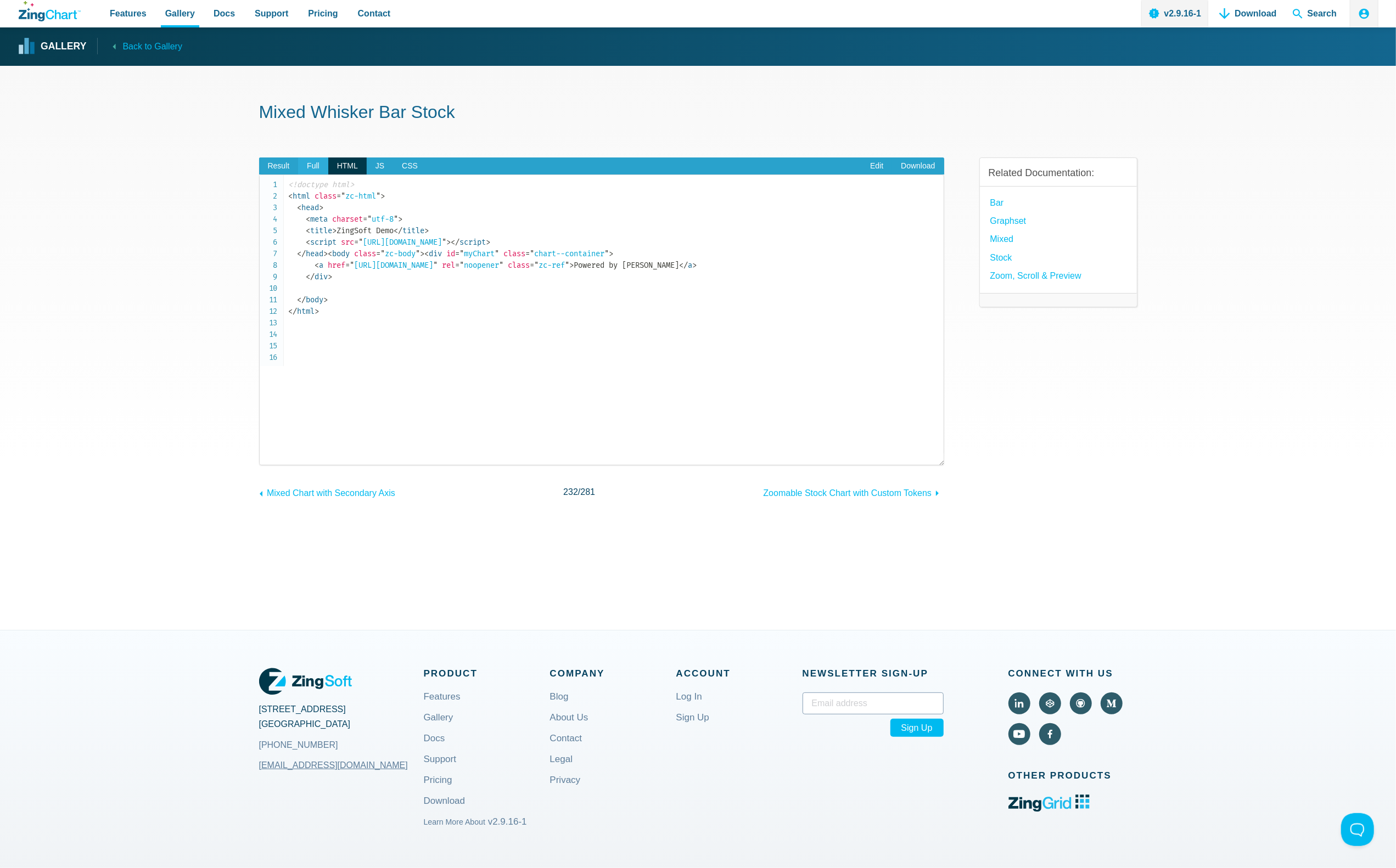
click at [300, 163] on span "Full" at bounding box center [313, 166] width 30 height 18
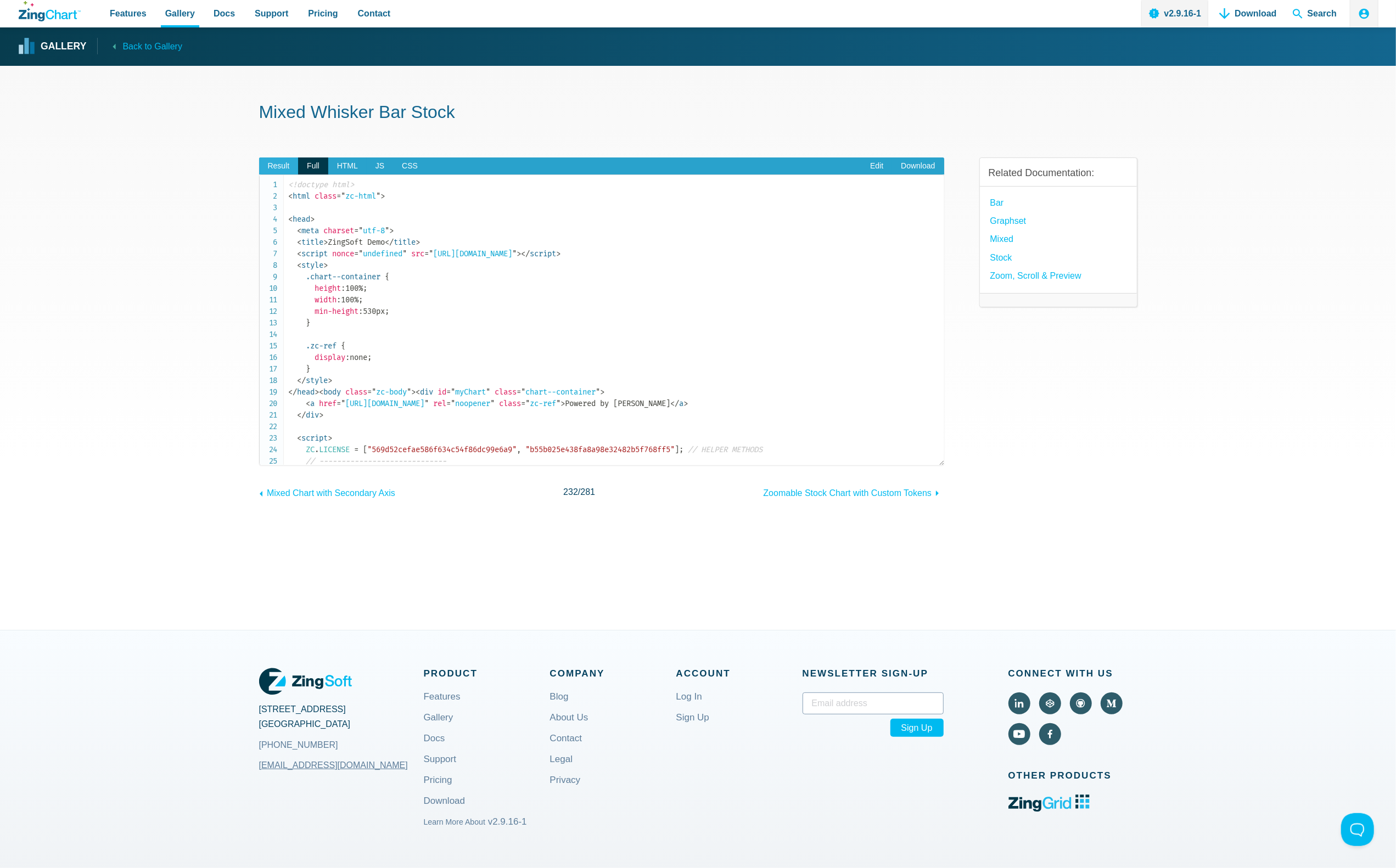
click at [272, 160] on span "Result" at bounding box center [279, 166] width 39 height 18
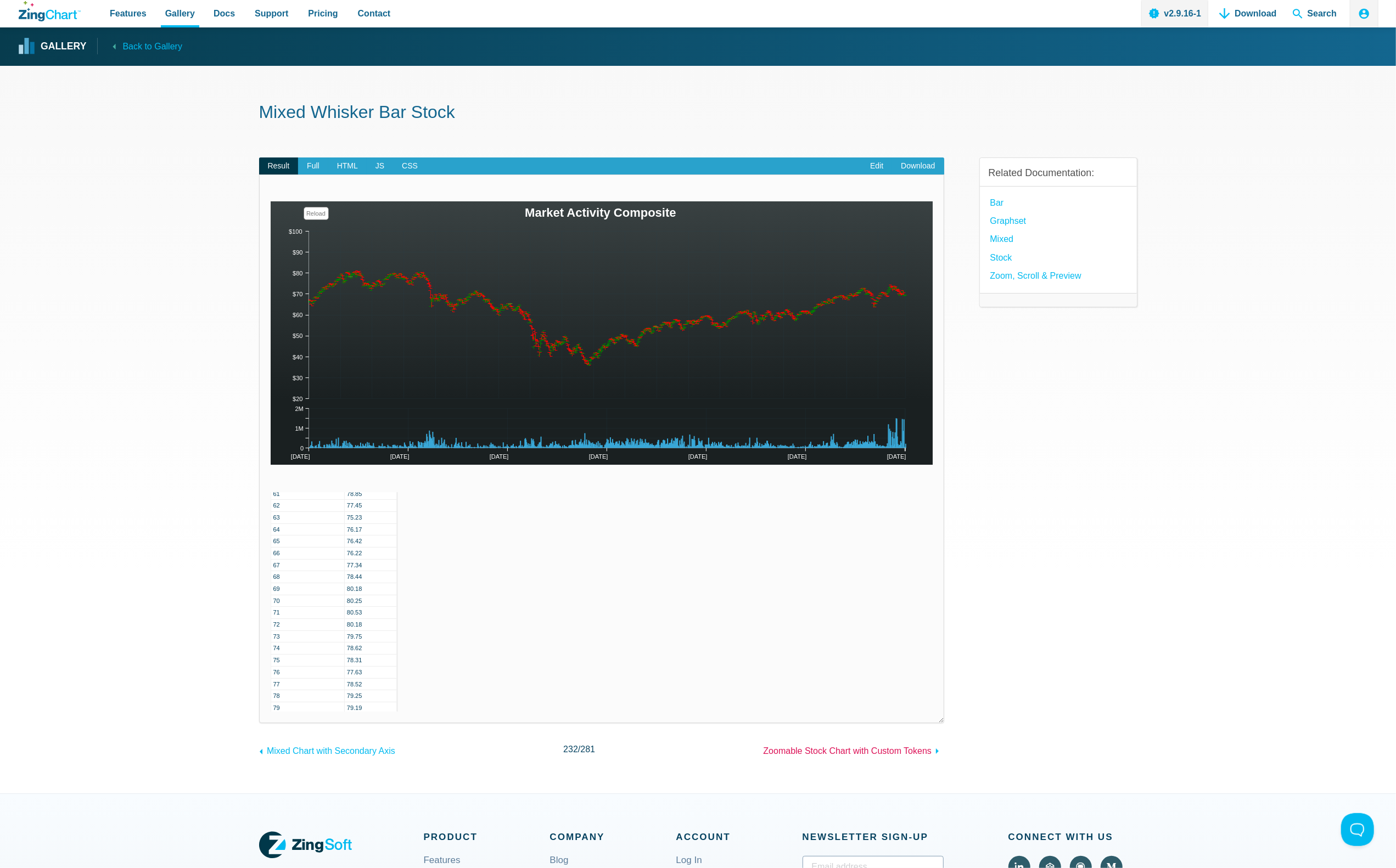
click at [906, 756] on span "Zoomable Stock Chart with Custom Tokens" at bounding box center [848, 751] width 169 height 9
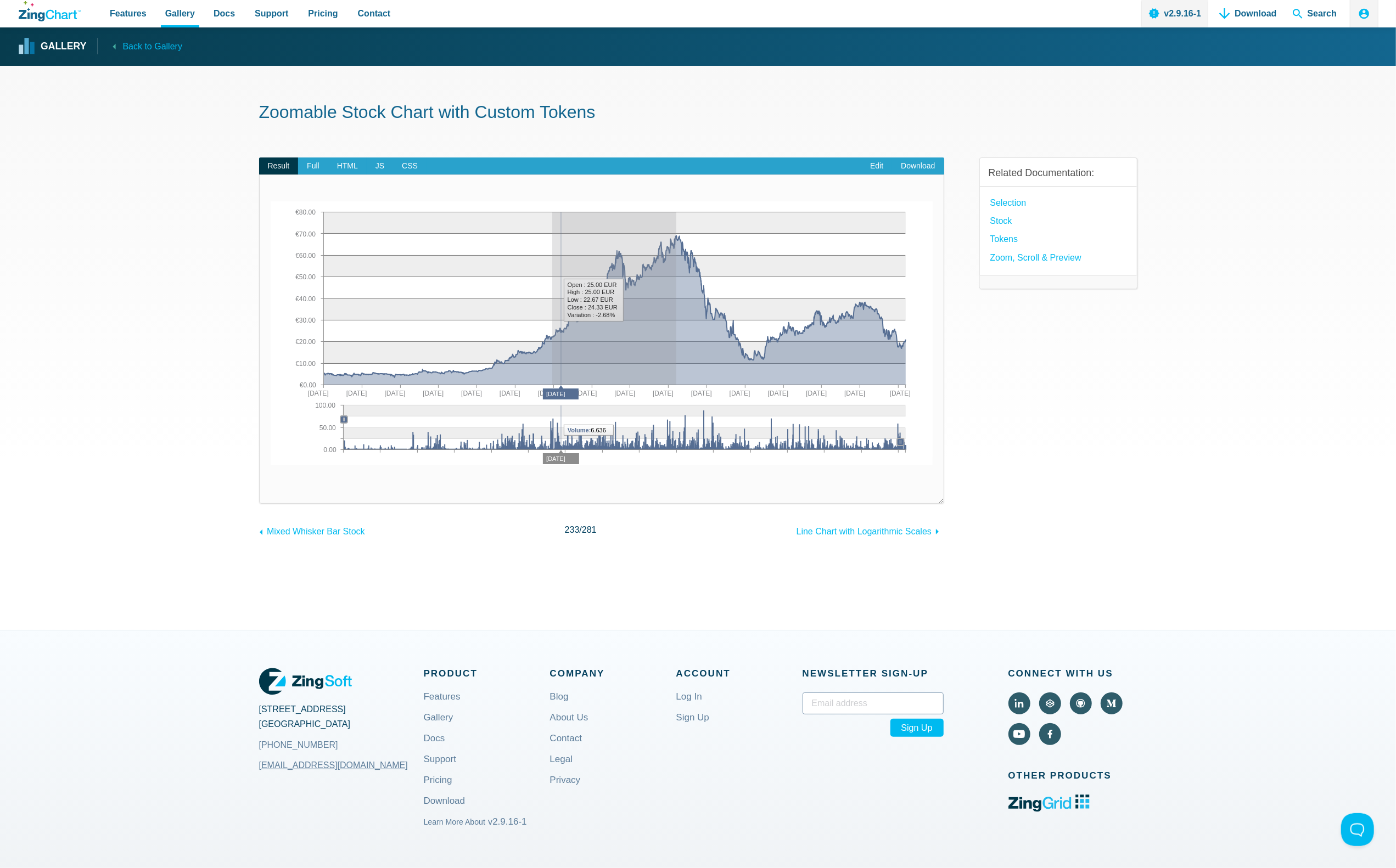
drag, startPoint x: 574, startPoint y: 331, endPoint x: 680, endPoint y: 361, distance: 110.2
click at [679, 361] on img "App Content" at bounding box center [602, 332] width 662 height 263
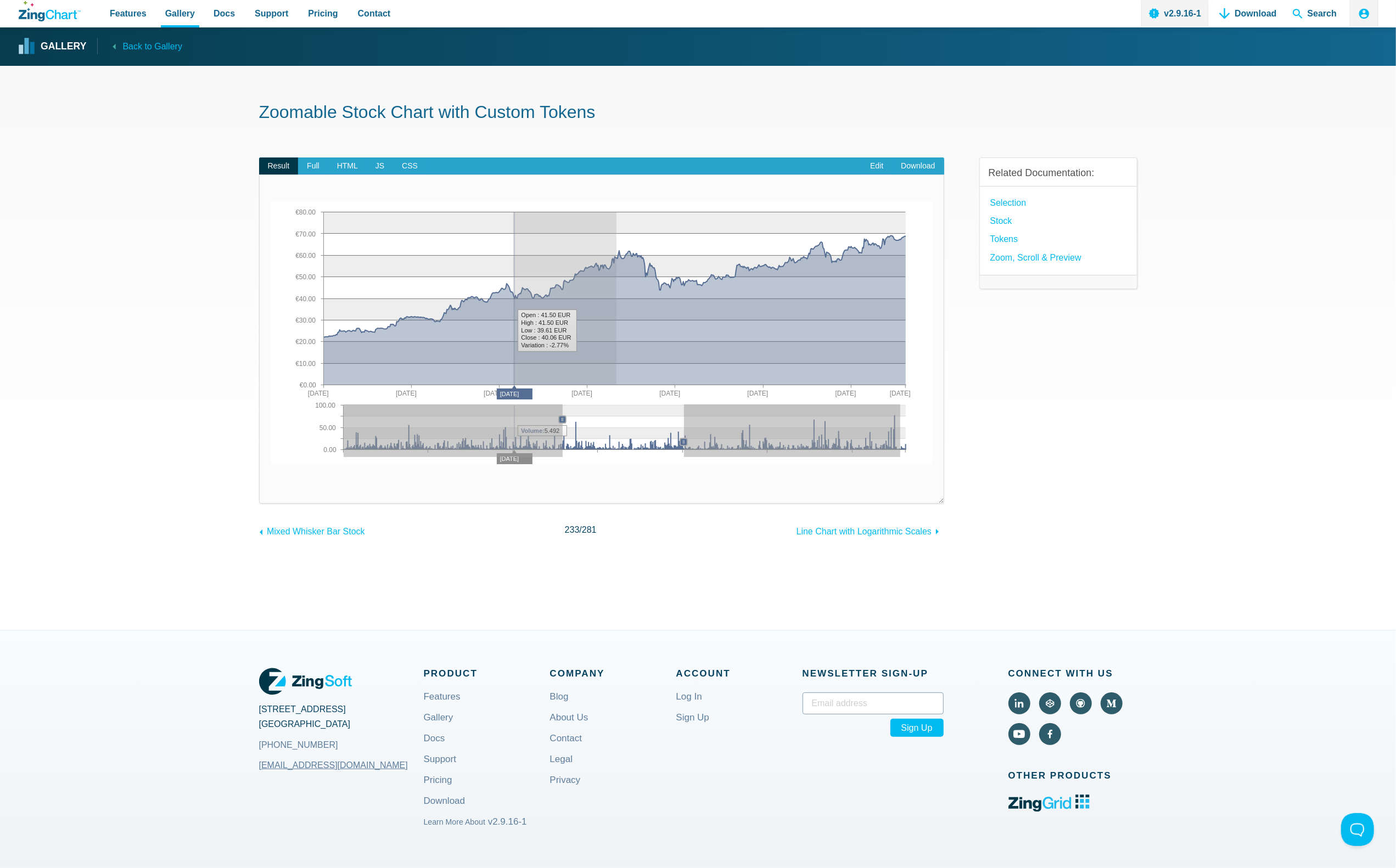
drag, startPoint x: 558, startPoint y: 263, endPoint x: 644, endPoint y: 282, distance: 88.1
click at [644, 282] on img "App Content" at bounding box center [602, 332] width 662 height 263
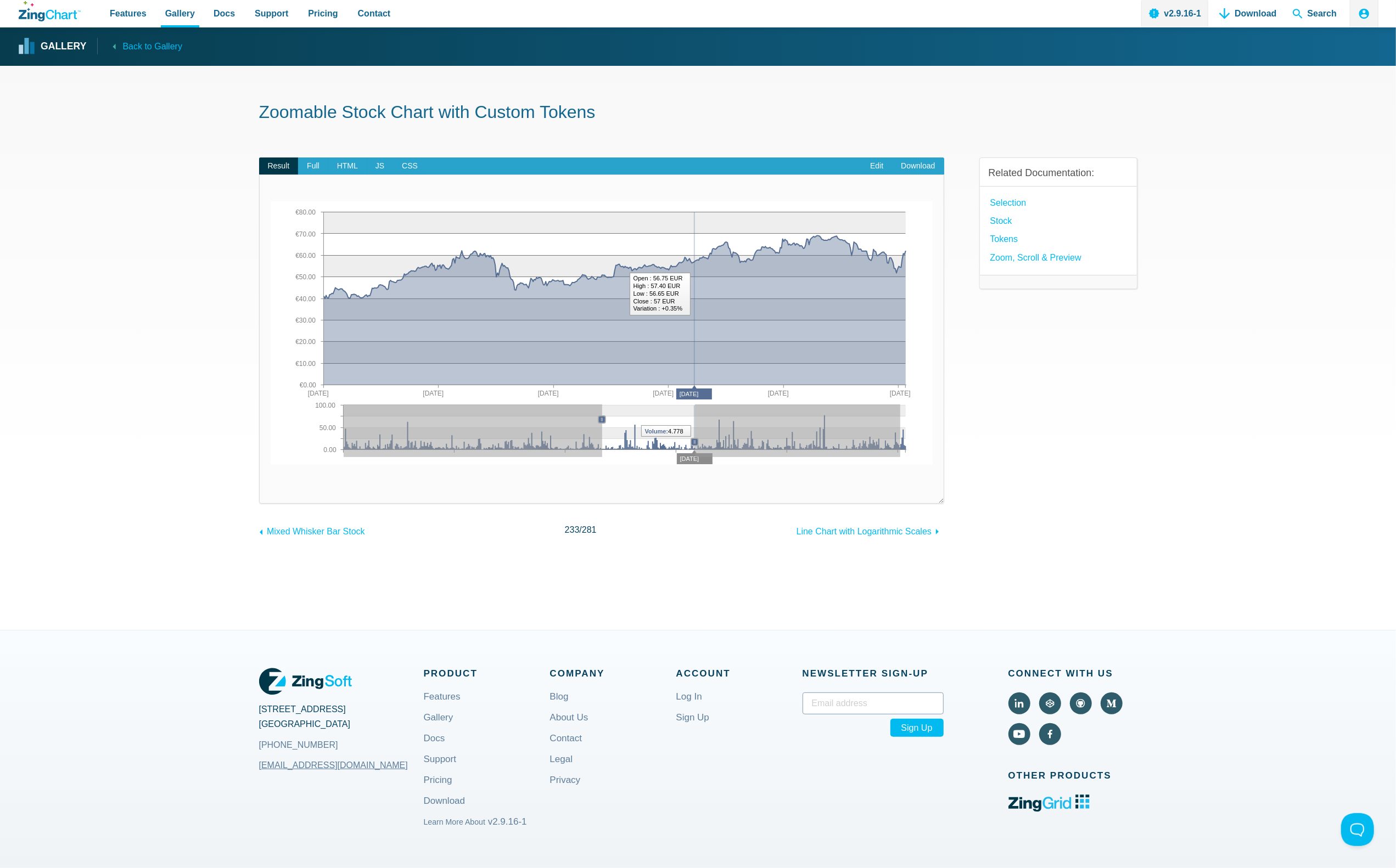
drag, startPoint x: 629, startPoint y: 439, endPoint x: 693, endPoint y: 451, distance: 65.1
click at [693, 451] on div "App Content" at bounding box center [694, 442] width 19 height 19
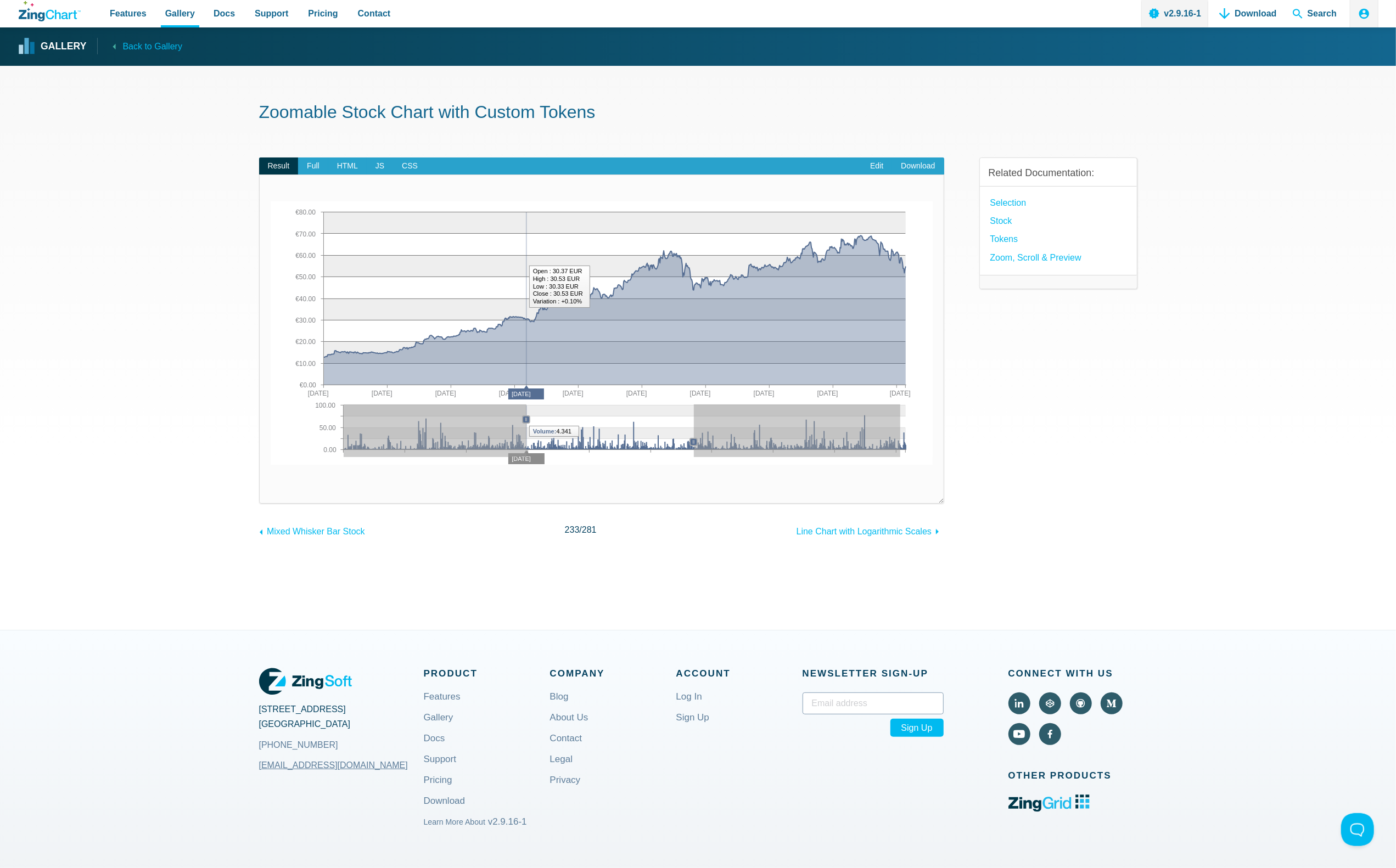
drag, startPoint x: 601, startPoint y: 418, endPoint x: 526, endPoint y: 430, distance: 76.0
click at [524, 430] on div "0.00 100.00 50.00 [DATE] [DATE] [DATE] [DATE] [DATE] [DATE] [DATE] [DATE] [DATE…" at bounding box center [602, 332] width 662 height 263
